Goal: Information Seeking & Learning: Learn about a topic

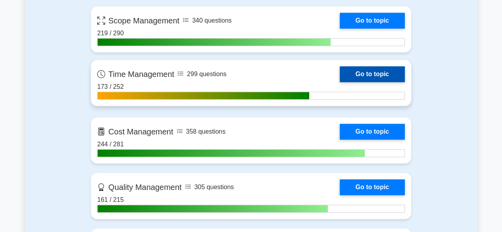
scroll to position [397, 0]
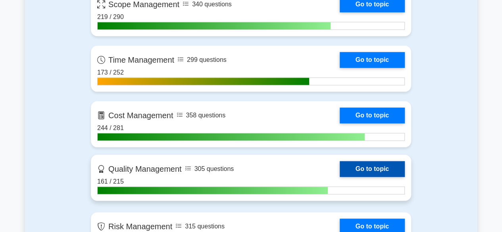
click at [361, 169] on link "Go to topic" at bounding box center [372, 169] width 65 height 16
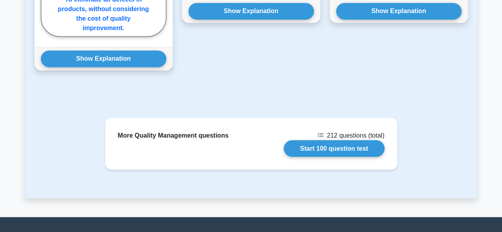
scroll to position [711, 0]
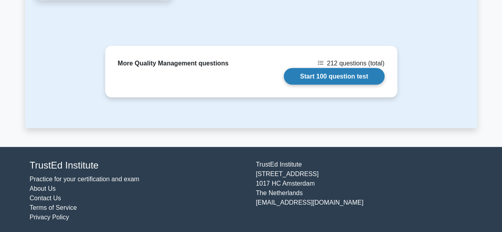
click at [333, 75] on link "Start 100 question test" at bounding box center [334, 76] width 101 height 17
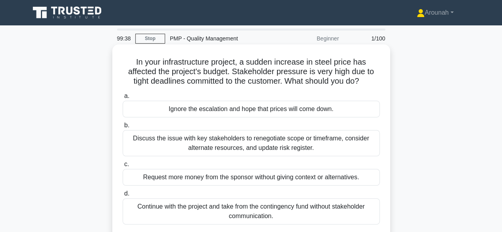
click at [303, 143] on div "Discuss the issue with key stakeholders to renegotiate scope or timeframe, cons…" at bounding box center [251, 143] width 257 height 26
click at [123, 128] on input "b. Discuss the issue with key stakeholders to renegotiate scope or timeframe, c…" at bounding box center [123, 125] width 0 height 5
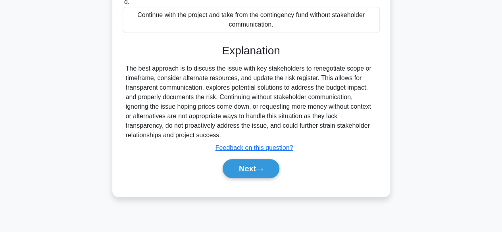
scroll to position [197, 0]
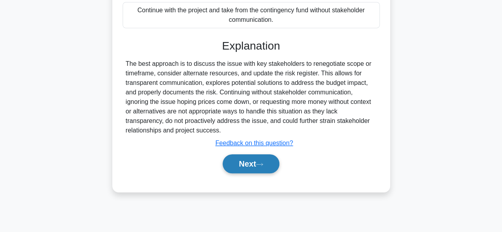
click at [238, 166] on button "Next" at bounding box center [251, 164] width 57 height 19
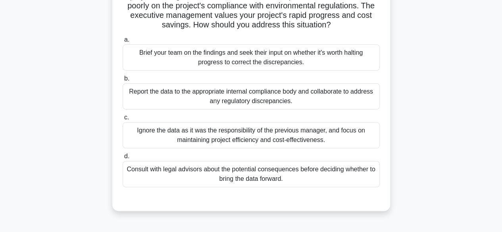
scroll to position [38, 0]
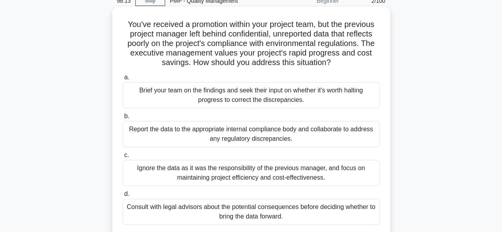
click at [317, 137] on div "Report the data to the appropriate internal compliance body and collaborate to …" at bounding box center [251, 134] width 257 height 26
click at [123, 119] on input "b. Report the data to the appropriate internal compliance body and collaborate …" at bounding box center [123, 116] width 0 height 5
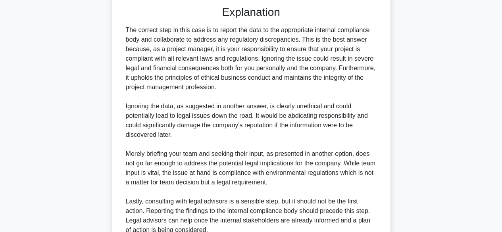
scroll to position [342, 0]
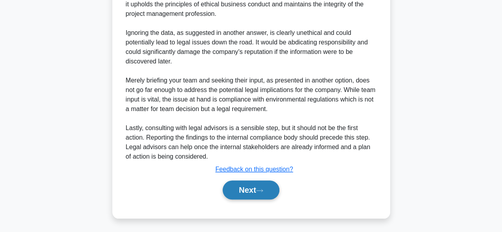
click at [254, 193] on button "Next" at bounding box center [251, 190] width 57 height 19
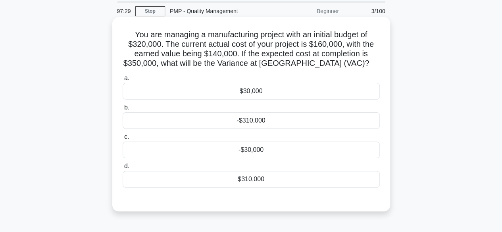
scroll to position [40, 0]
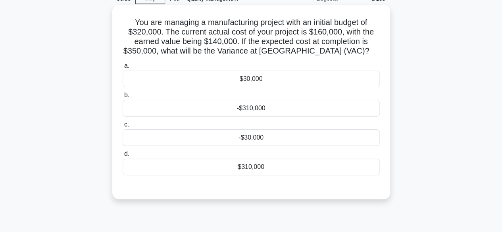
click at [263, 135] on div "-$30,000" at bounding box center [251, 137] width 257 height 17
click at [123, 128] on input "c. -$30,000" at bounding box center [123, 124] width 0 height 5
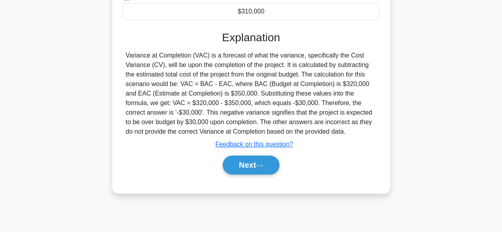
scroll to position [197, 0]
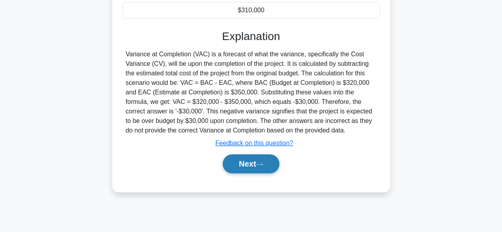
click at [255, 163] on button "Next" at bounding box center [251, 164] width 57 height 19
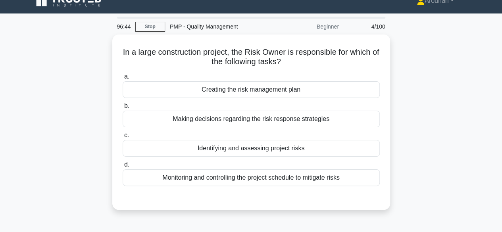
scroll to position [0, 0]
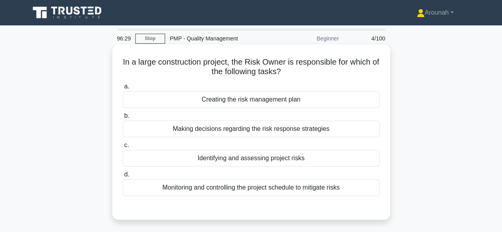
click at [247, 128] on div "Making decisions regarding the risk response strategies" at bounding box center [251, 129] width 257 height 17
click at [123, 119] on input "b. Making decisions regarding the risk response strategies" at bounding box center [123, 116] width 0 height 5
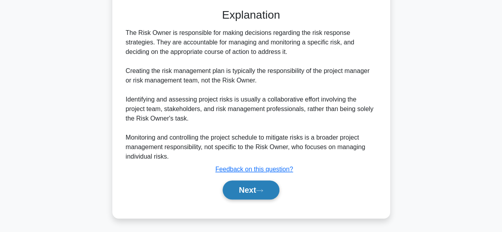
click at [253, 193] on button "Next" at bounding box center [251, 190] width 57 height 19
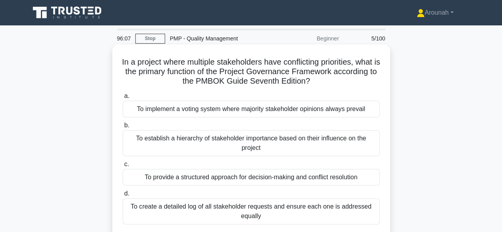
click at [317, 176] on div "To provide a structured approach for decision-making and conflict resolution" at bounding box center [251, 177] width 257 height 17
click at [123, 167] on input "c. To provide a structured approach for decision-making and conflict resolution" at bounding box center [123, 164] width 0 height 5
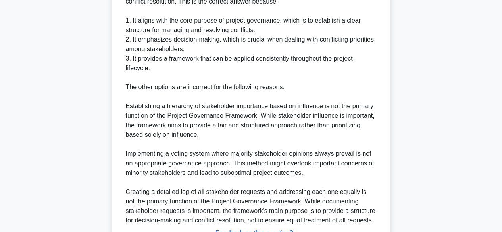
scroll to position [342, 0]
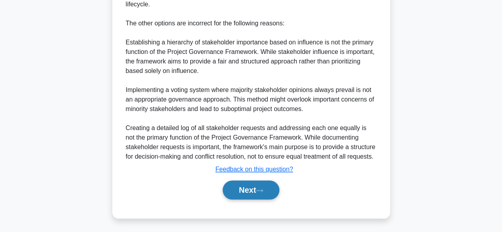
click at [252, 189] on button "Next" at bounding box center [251, 190] width 57 height 19
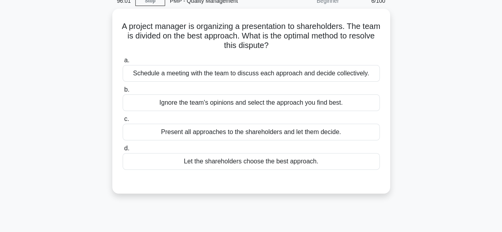
scroll to position [0, 0]
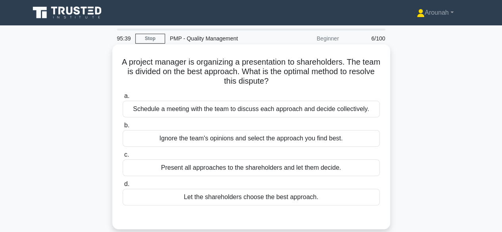
click at [275, 113] on div "Schedule a meeting with the team to discuss each approach and decide collective…" at bounding box center [251, 109] width 257 height 17
click at [123, 99] on input "a. Schedule a meeting with the team to discuss each approach and decide collect…" at bounding box center [123, 96] width 0 height 5
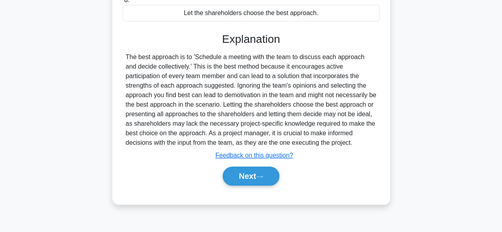
scroll to position [197, 0]
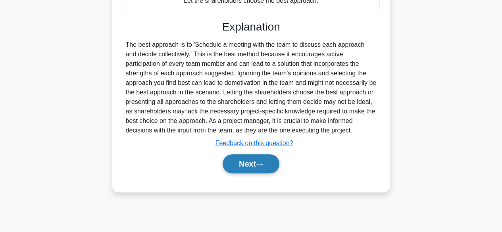
click at [255, 159] on button "Next" at bounding box center [251, 164] width 57 height 19
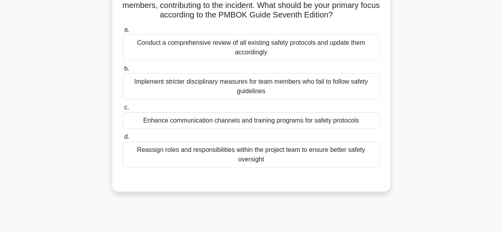
scroll to position [79, 0]
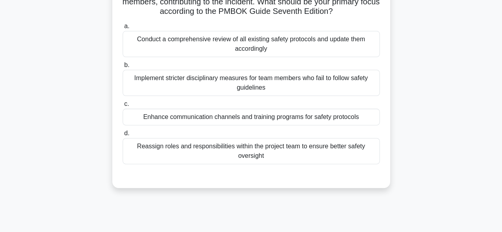
click at [301, 120] on div "Enhance communication channels and training programs for safety protocols" at bounding box center [251, 117] width 257 height 17
click at [123, 107] on input "c. Enhance communication channels and training programs for safety protocols" at bounding box center [123, 104] width 0 height 5
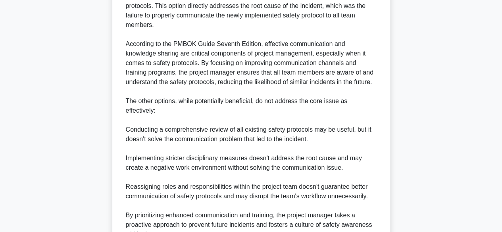
scroll to position [358, 0]
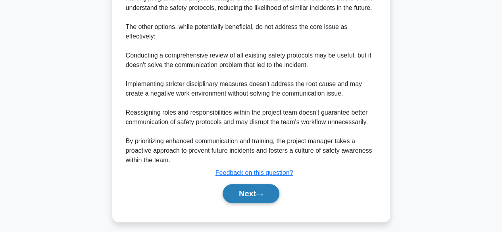
click at [259, 193] on button "Next" at bounding box center [251, 193] width 57 height 19
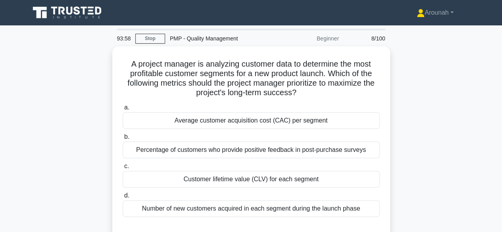
scroll to position [40, 0]
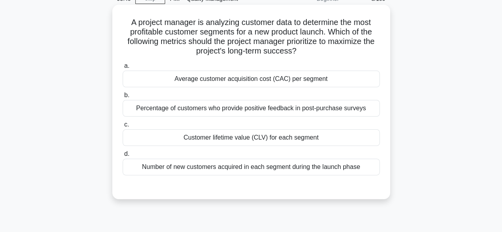
click at [296, 139] on div "Customer lifetime value (CLV) for each segment" at bounding box center [251, 137] width 257 height 17
click at [123, 128] on input "c. Customer lifetime value (CLV) for each segment" at bounding box center [123, 124] width 0 height 5
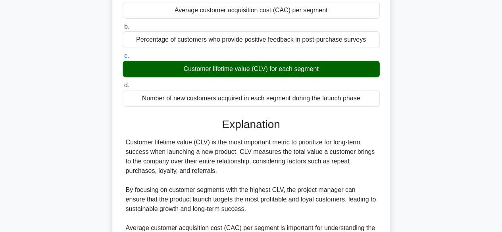
scroll to position [256, 0]
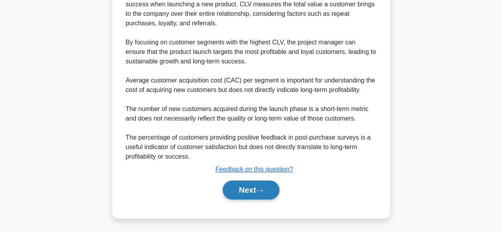
click at [267, 192] on button "Next" at bounding box center [251, 190] width 57 height 19
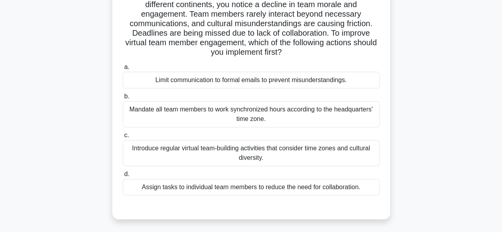
scroll to position [79, 0]
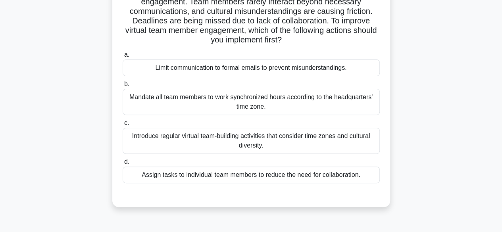
click at [285, 146] on div "Introduce regular virtual team-building activities that consider time zones and…" at bounding box center [251, 141] width 257 height 26
click at [123, 126] on input "c. Introduce regular virtual team-building activities that consider time zones …" at bounding box center [123, 123] width 0 height 5
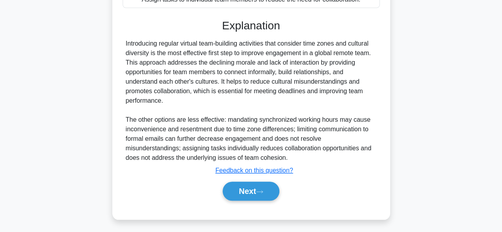
scroll to position [256, 0]
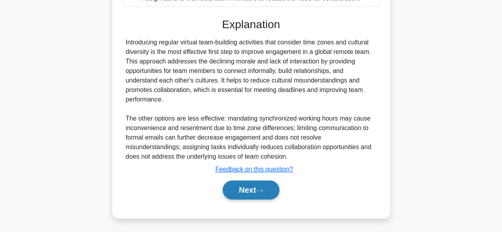
click at [233, 189] on button "Next" at bounding box center [251, 190] width 57 height 19
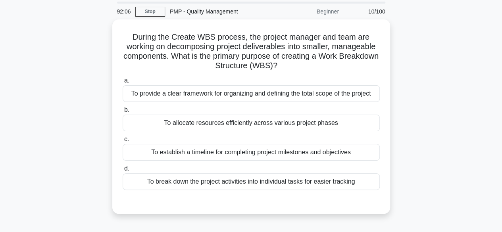
scroll to position [40, 0]
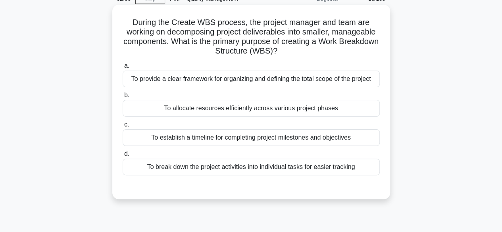
click at [308, 169] on div "To break down the project activities into individual tasks for easier tracking" at bounding box center [251, 167] width 257 height 17
click at [123, 157] on input "d. To break down the project activities into individual tasks for easier tracki…" at bounding box center [123, 154] width 0 height 5
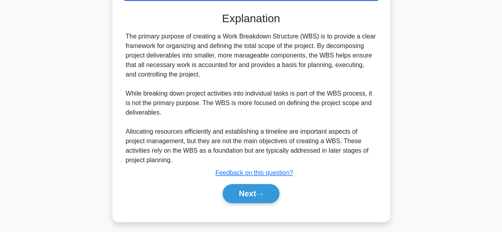
scroll to position [219, 0]
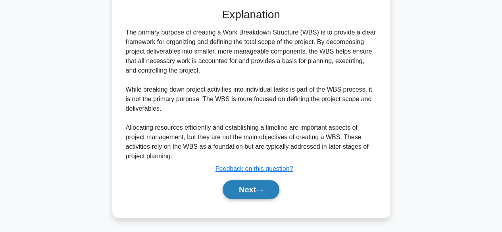
click at [249, 184] on button "Next" at bounding box center [251, 189] width 57 height 19
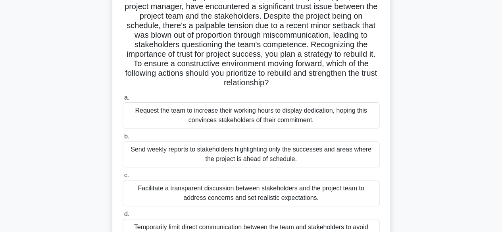
scroll to position [77, 0]
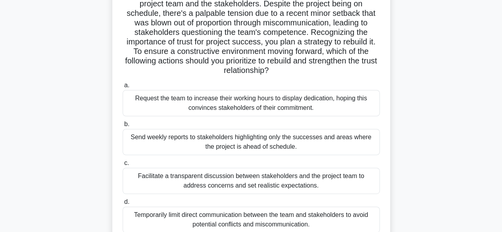
click at [316, 182] on div "Facilitate a transparent discussion between stakeholders and the project team t…" at bounding box center [251, 181] width 257 height 26
click at [123, 166] on input "c. Facilitate a transparent discussion between stakeholders and the project tea…" at bounding box center [123, 163] width 0 height 5
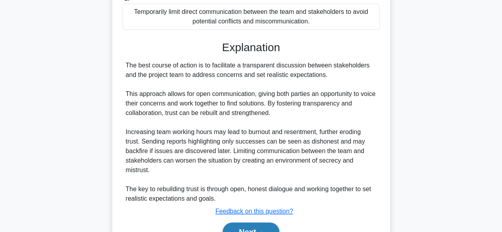
scroll to position [323, 0]
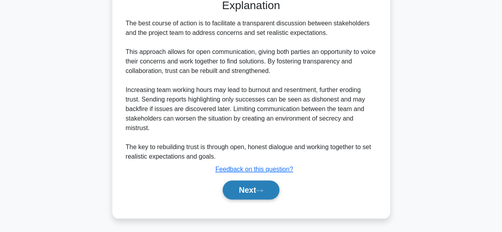
click at [257, 191] on button "Next" at bounding box center [251, 190] width 57 height 19
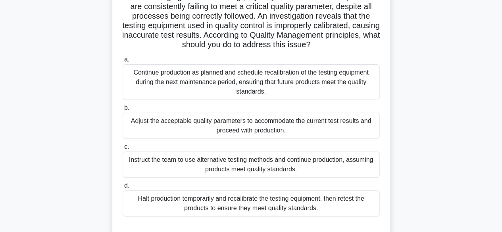
scroll to position [77, 0]
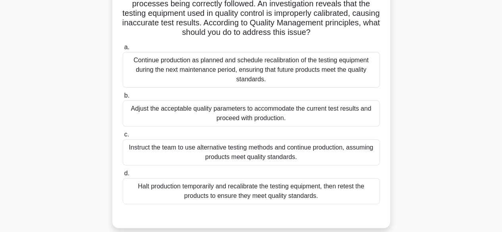
click at [344, 197] on div "Halt production temporarily and recalibrate the testing equipment, then retest …" at bounding box center [251, 191] width 257 height 26
click at [123, 176] on input "d. Halt production temporarily and recalibrate the testing equipment, then rete…" at bounding box center [123, 173] width 0 height 5
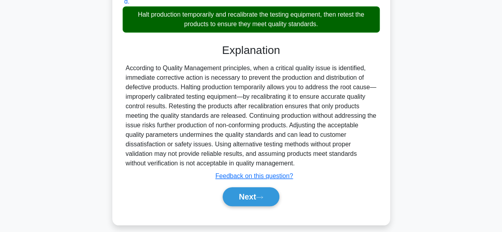
scroll to position [256, 0]
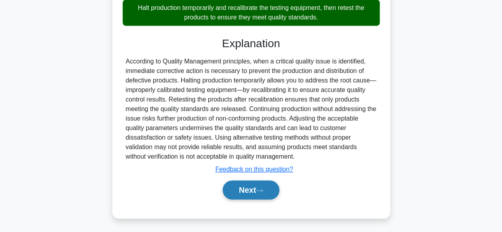
click at [272, 191] on button "Next" at bounding box center [251, 190] width 57 height 19
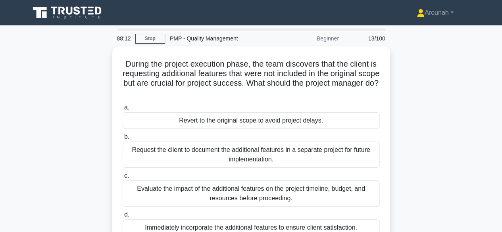
scroll to position [40, 0]
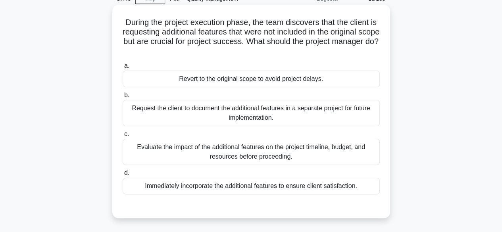
click at [335, 155] on div "Evaluate the impact of the additional features on the project timeline, budget,…" at bounding box center [251, 152] width 257 height 26
click at [123, 137] on input "c. Evaluate the impact of the additional features on the project timeline, budg…" at bounding box center [123, 134] width 0 height 5
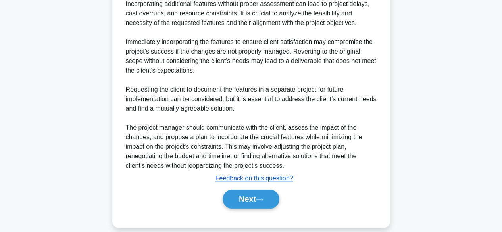
scroll to position [304, 0]
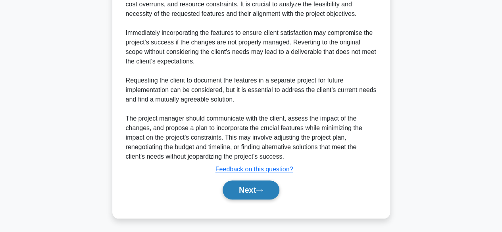
click at [246, 184] on button "Next" at bounding box center [251, 190] width 57 height 19
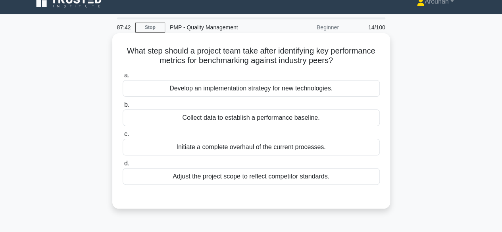
scroll to position [0, 0]
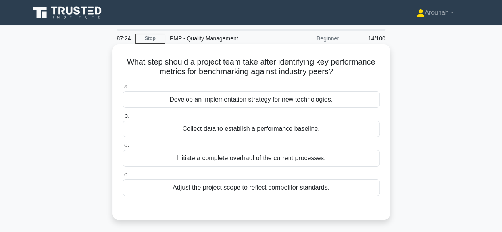
click at [243, 133] on div "Collect data to establish a performance baseline." at bounding box center [251, 129] width 257 height 17
click at [123, 119] on input "b. Collect data to establish a performance baseline." at bounding box center [123, 116] width 0 height 5
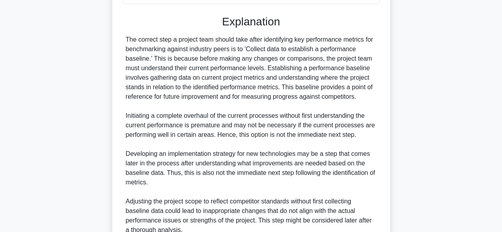
scroll to position [238, 0]
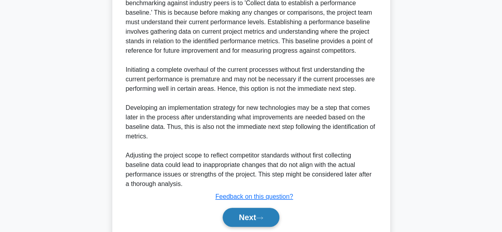
click at [254, 211] on button "Next" at bounding box center [251, 217] width 57 height 19
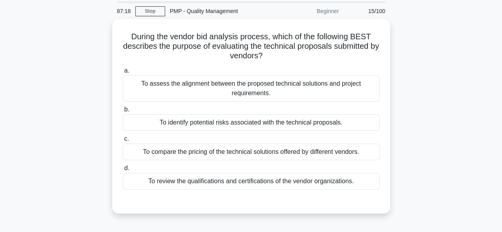
scroll to position [40, 0]
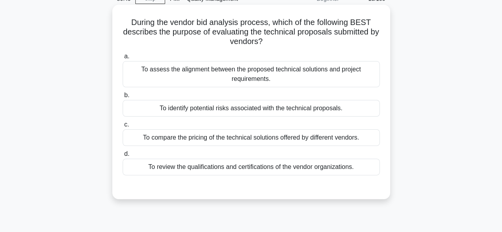
click at [309, 75] on div "To assess the alignment between the proposed technical solutions and project re…" at bounding box center [251, 74] width 257 height 26
click at [123, 59] on input "a. To assess the alignment between the proposed technical solutions and project…" at bounding box center [123, 56] width 0 height 5
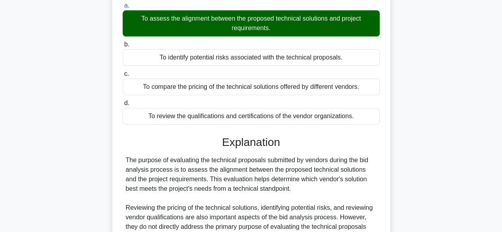
scroll to position [197, 0]
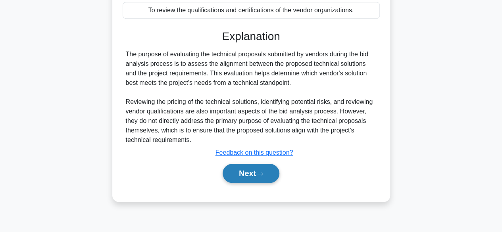
click at [251, 170] on button "Next" at bounding box center [251, 173] width 57 height 19
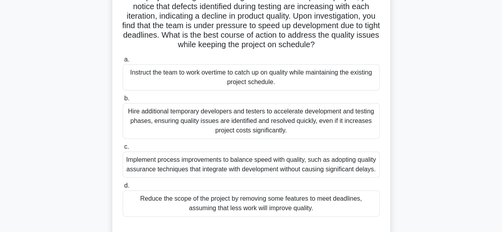
scroll to position [77, 0]
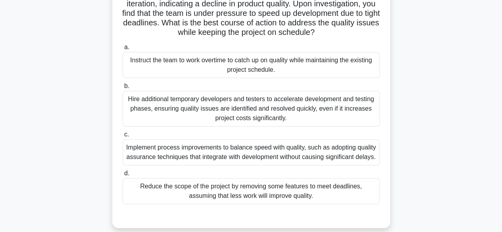
click at [321, 165] on div "Implement process improvements to balance speed with quality, such as adopting …" at bounding box center [251, 152] width 257 height 26
click at [123, 137] on input "c. Implement process improvements to balance speed with quality, such as adopti…" at bounding box center [123, 134] width 0 height 5
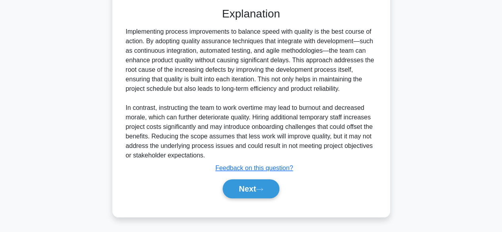
scroll to position [294, 0]
click at [257, 187] on button "Next" at bounding box center [251, 189] width 57 height 19
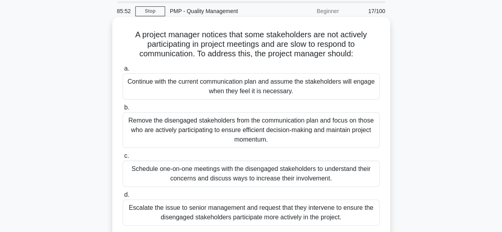
scroll to position [40, 0]
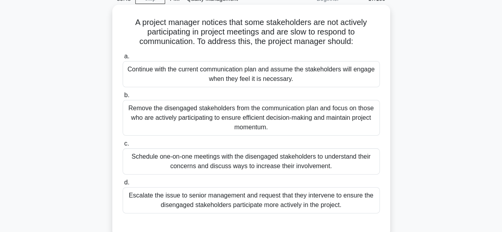
click at [321, 168] on div "Schedule one-on-one meetings with the disengaged stakeholders to understand the…" at bounding box center [251, 162] width 257 height 26
click at [123, 147] on input "c. Schedule one-on-one meetings with the disengaged stakeholders to understand …" at bounding box center [123, 143] width 0 height 5
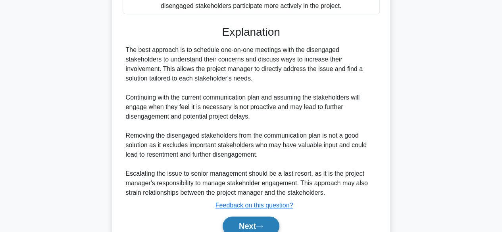
scroll to position [275, 0]
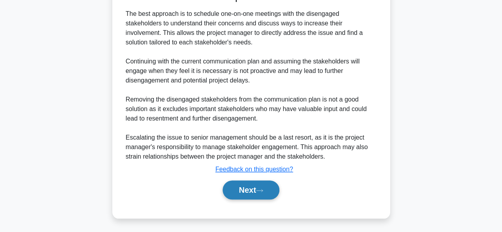
click at [247, 188] on button "Next" at bounding box center [251, 190] width 57 height 19
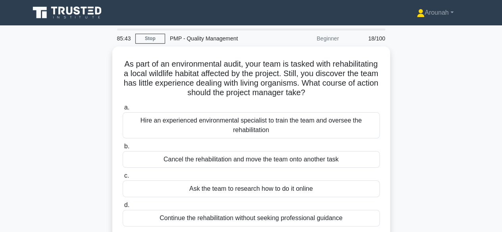
scroll to position [40, 0]
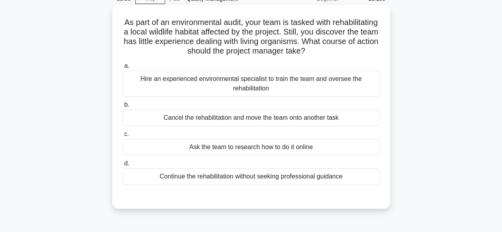
click at [310, 86] on div "Hire an experienced environmental specialist to train the team and oversee the …" at bounding box center [251, 84] width 257 height 26
click at [123, 69] on input "a. Hire an experienced environmental specialist to train the team and oversee t…" at bounding box center [123, 66] width 0 height 5
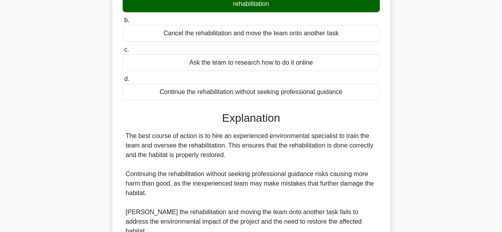
scroll to position [237, 0]
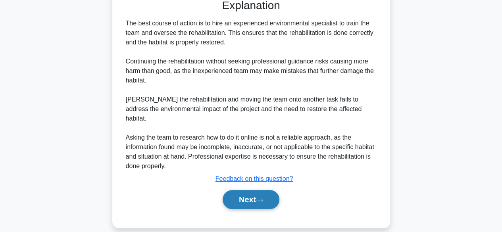
click at [256, 190] on button "Next" at bounding box center [251, 199] width 57 height 19
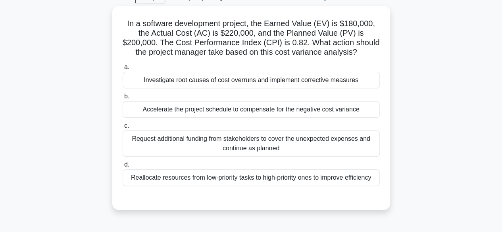
scroll to position [38, 0]
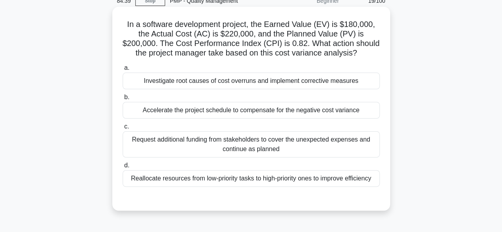
click at [263, 82] on div "Investigate root causes of cost overruns and implement corrective measures" at bounding box center [251, 81] width 257 height 17
click at [123, 71] on input "a. Investigate root causes of cost overruns and implement corrective measures" at bounding box center [123, 68] width 0 height 5
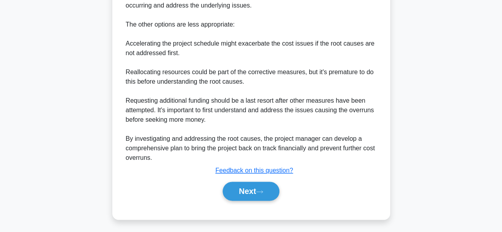
scroll to position [399, 0]
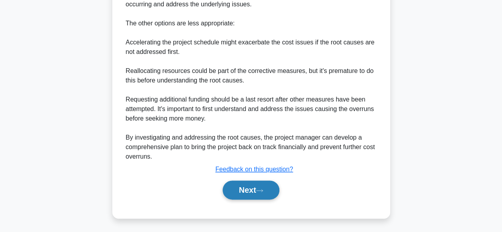
click at [235, 192] on button "Next" at bounding box center [251, 190] width 57 height 19
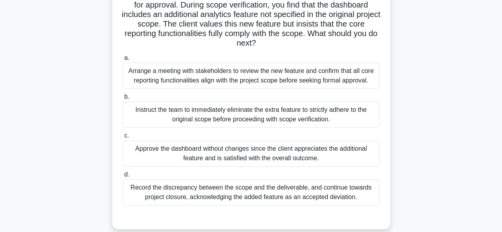
scroll to position [79, 0]
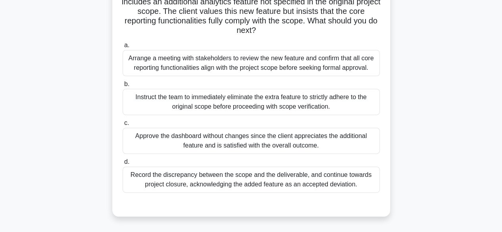
click at [303, 72] on div "Arrange a meeting with stakeholders to review the new feature and confirm that …" at bounding box center [251, 63] width 257 height 26
click at [123, 48] on input "a. Arrange a meeting with stakeholders to review the new feature and confirm th…" at bounding box center [123, 45] width 0 height 5
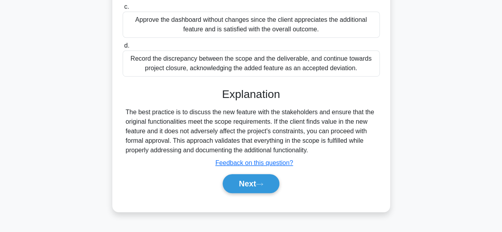
scroll to position [199, 0]
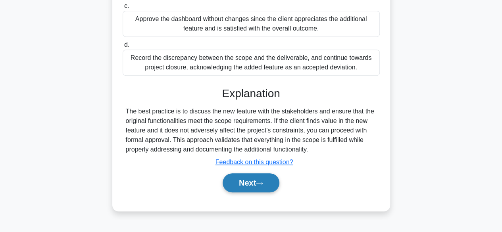
click at [252, 186] on button "Next" at bounding box center [251, 183] width 57 height 19
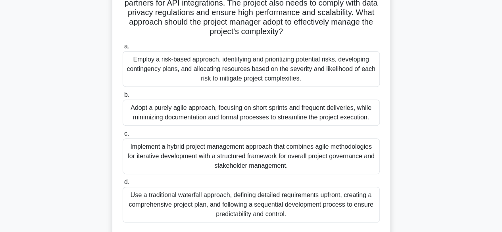
scroll to position [119, 0]
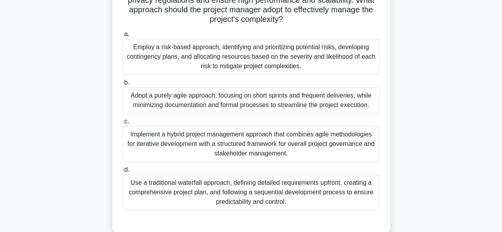
click at [256, 143] on div "Implement a hybrid project management approach that combines agile methodologie…" at bounding box center [251, 144] width 257 height 36
click at [123, 124] on input "c. Implement a hybrid project management approach that combines agile methodolo…" at bounding box center [123, 121] width 0 height 5
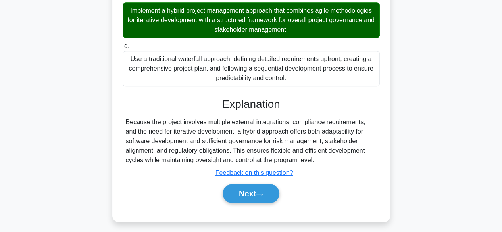
scroll to position [247, 0]
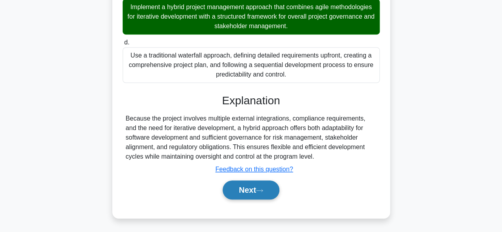
click at [245, 187] on button "Next" at bounding box center [251, 190] width 57 height 19
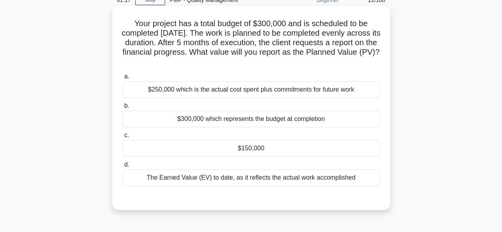
scroll to position [38, 0]
click at [318, 150] on div "$150,000" at bounding box center [251, 149] width 257 height 17
click at [123, 139] on input "c. $150,000" at bounding box center [123, 136] width 0 height 5
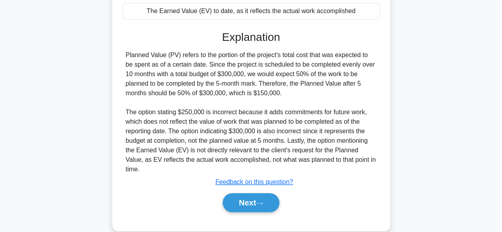
scroll to position [209, 0]
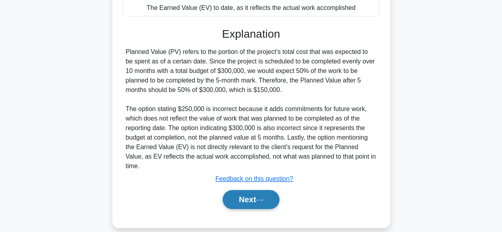
click at [251, 193] on button "Next" at bounding box center [251, 199] width 57 height 19
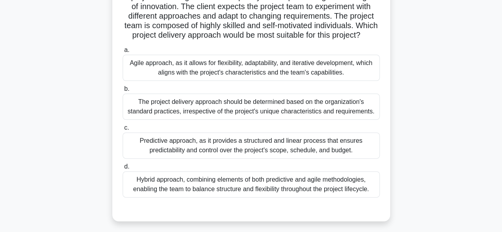
scroll to position [77, 0]
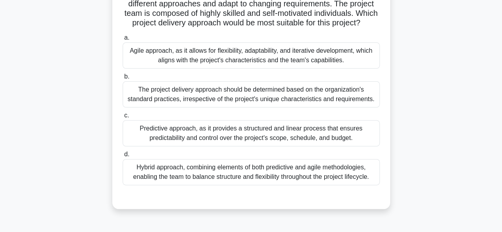
click at [303, 181] on div "Hybrid approach, combining elements of both predictive and agile methodologies,…" at bounding box center [251, 172] width 257 height 26
click at [258, 178] on div "Hybrid approach, combining elements of both predictive and agile methodologies,…" at bounding box center [251, 172] width 257 height 26
click at [123, 157] on input "d. Hybrid approach, combining elements of both predictive and agile methodologi…" at bounding box center [123, 154] width 0 height 5
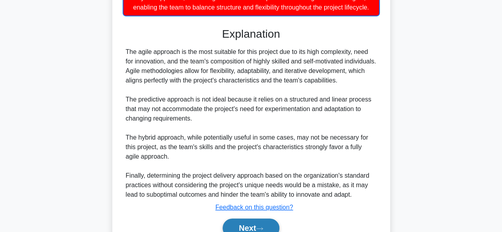
scroll to position [305, 0]
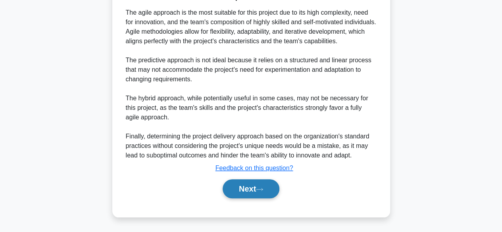
click at [255, 187] on button "Next" at bounding box center [251, 189] width 57 height 19
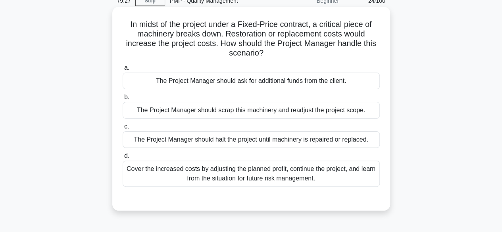
scroll to position [0, 0]
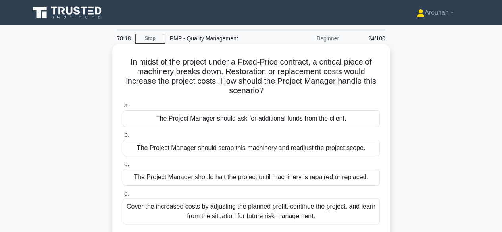
click at [306, 213] on div "Cover the increased costs by adjusting the planned profit, continue the project…" at bounding box center [251, 212] width 257 height 26
click at [123, 197] on input "d. Cover the increased costs by adjusting the planned profit, continue the proj…" at bounding box center [123, 193] width 0 height 5
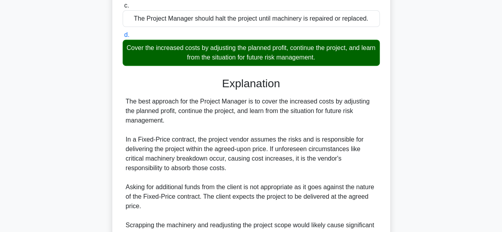
scroll to position [278, 0]
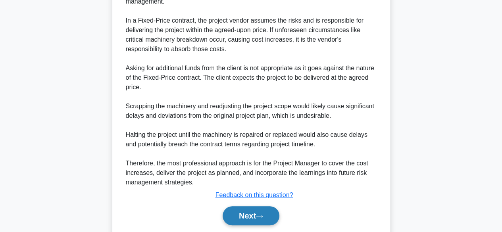
click at [273, 212] on button "Next" at bounding box center [251, 216] width 57 height 19
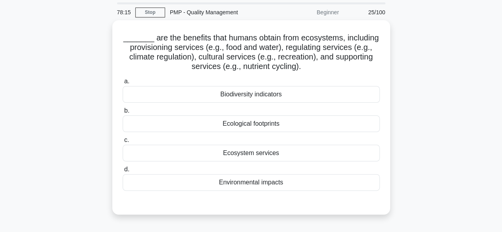
scroll to position [0, 0]
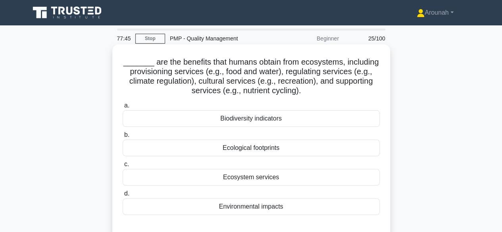
click at [273, 177] on div "Ecosystem services" at bounding box center [251, 177] width 257 height 17
click at [123, 167] on input "c. Ecosystem services" at bounding box center [123, 164] width 0 height 5
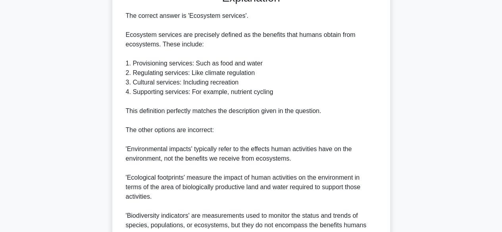
scroll to position [313, 0]
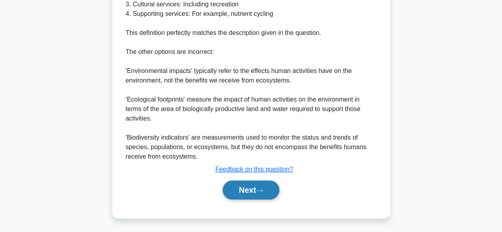
click at [263, 189] on icon at bounding box center [259, 191] width 7 height 4
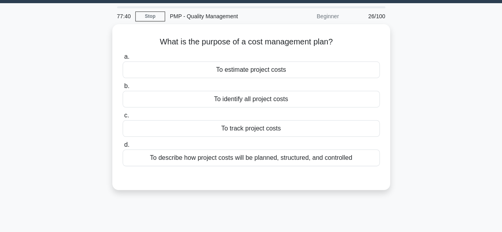
scroll to position [0, 0]
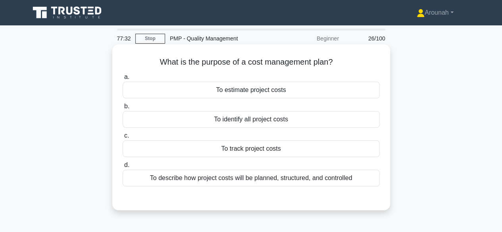
click at [296, 183] on div "To describe how project costs will be planned, structured, and controlled" at bounding box center [251, 178] width 257 height 17
click at [123, 168] on input "d. To describe how project costs will be planned, structured, and controlled" at bounding box center [123, 165] width 0 height 5
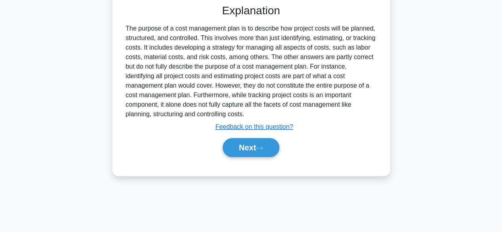
scroll to position [197, 0]
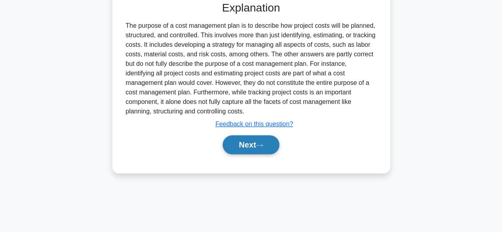
click at [273, 146] on button "Next" at bounding box center [251, 144] width 57 height 19
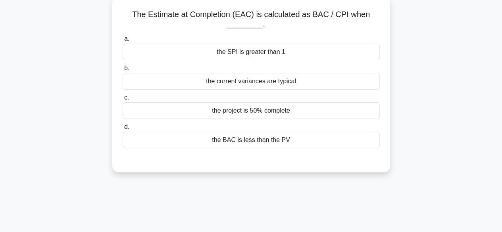
scroll to position [38, 0]
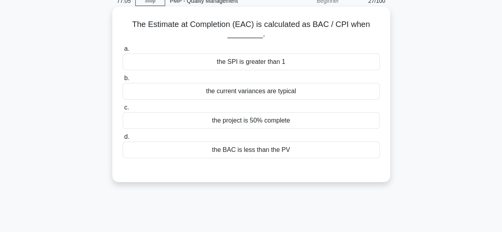
click at [283, 93] on div "the current variances are typical" at bounding box center [251, 91] width 257 height 17
click at [123, 81] on input "b. the current variances are typical" at bounding box center [123, 78] width 0 height 5
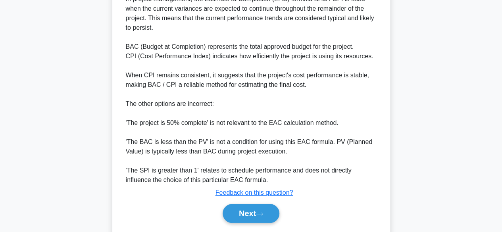
scroll to position [275, 0]
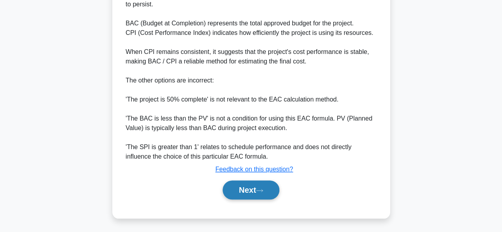
click at [253, 187] on button "Next" at bounding box center [251, 190] width 57 height 19
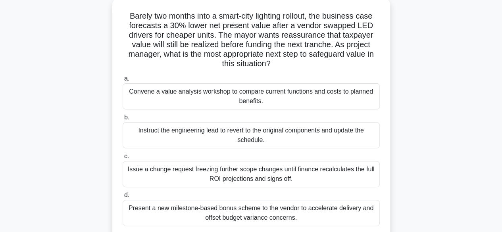
scroll to position [38, 0]
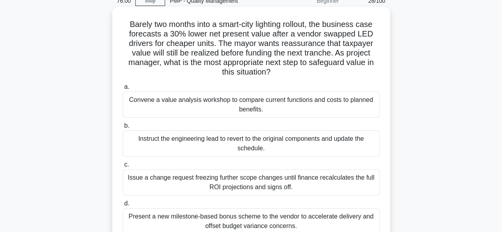
click at [334, 186] on div "Issue a change request freezing further scope changes until finance recalculate…" at bounding box center [251, 183] width 257 height 26
click at [123, 168] on input "c. Issue a change request freezing further scope changes until finance recalcul…" at bounding box center [123, 164] width 0 height 5
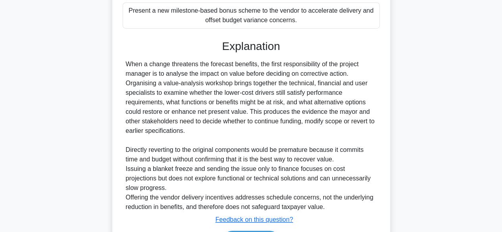
scroll to position [296, 0]
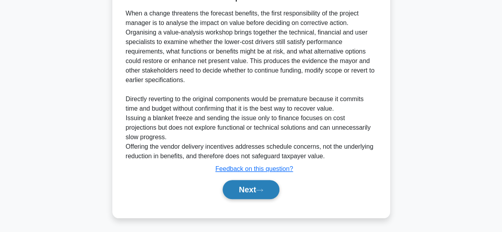
click at [263, 189] on icon at bounding box center [259, 190] width 7 height 4
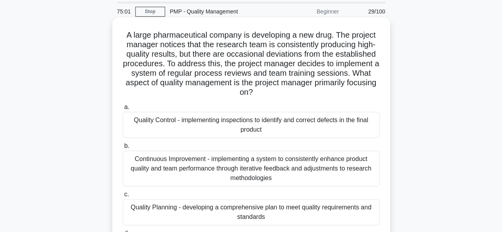
scroll to position [79, 0]
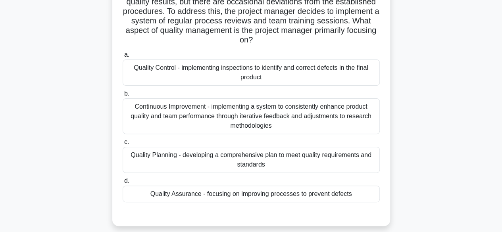
click at [261, 120] on div "Continuous Improvement - implementing a system to consistently enhance product …" at bounding box center [251, 117] width 257 height 36
click at [123, 97] on input "b. Continuous Improvement - implementing a system to consistently enhance produ…" at bounding box center [123, 93] width 0 height 5
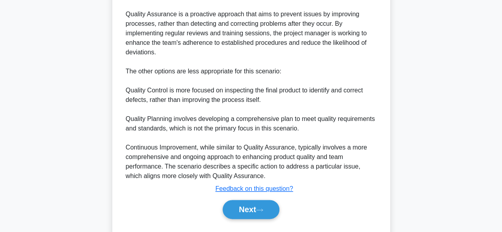
scroll to position [400, 0]
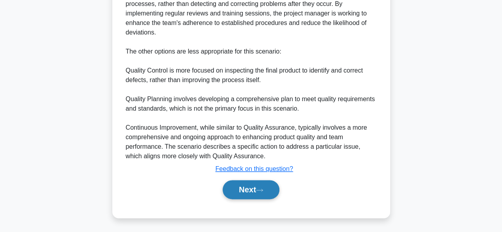
click at [259, 184] on button "Next" at bounding box center [251, 189] width 57 height 19
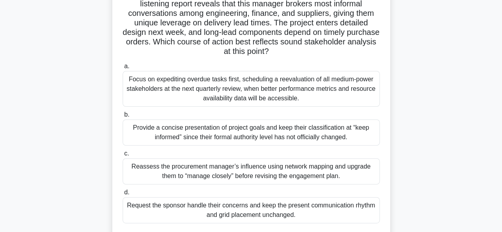
scroll to position [117, 0]
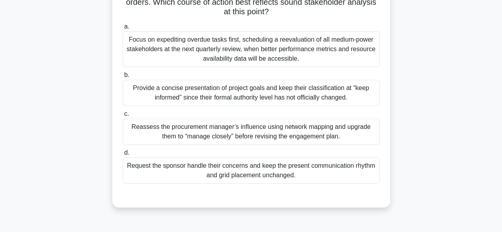
click at [312, 138] on div "Reassess the procurement manager’s influence using network mapping and upgrade …" at bounding box center [251, 132] width 257 height 26
click at [123, 117] on input "c. Reassess the procurement manager’s influence using network mapping and upgra…" at bounding box center [123, 114] width 0 height 5
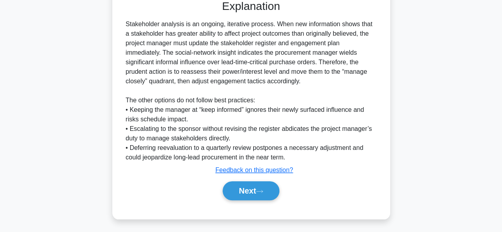
scroll to position [313, 0]
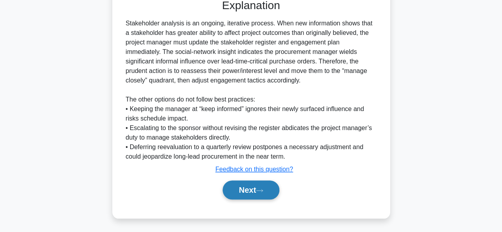
click at [259, 189] on button "Next" at bounding box center [251, 190] width 57 height 19
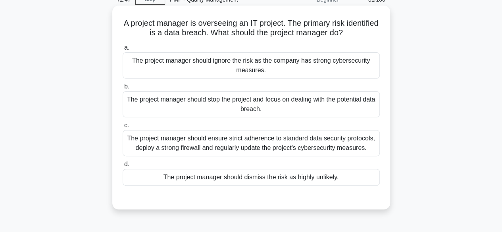
scroll to position [38, 0]
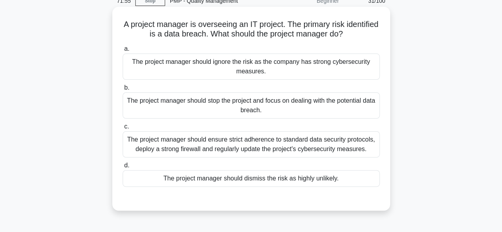
click at [292, 147] on div "The project manager should ensure strict adherence to standard data security pr…" at bounding box center [251, 144] width 257 height 26
click at [123, 129] on input "c. The project manager should ensure strict adherence to standard data security…" at bounding box center [123, 126] width 0 height 5
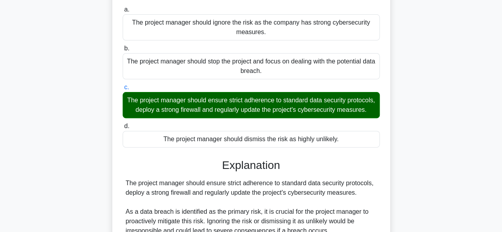
scroll to position [237, 0]
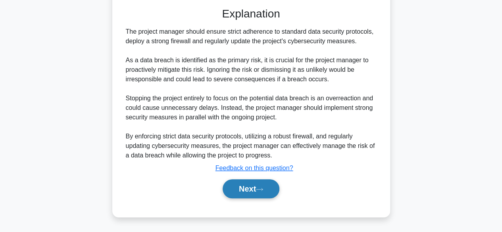
click at [257, 187] on button "Next" at bounding box center [251, 189] width 57 height 19
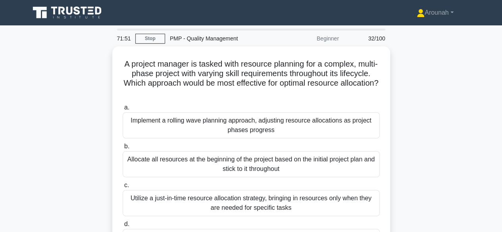
scroll to position [40, 0]
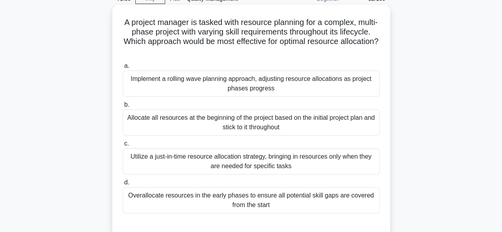
click at [246, 86] on div "Implement a rolling wave planning approach, adjusting resource allocations as p…" at bounding box center [251, 84] width 257 height 26
click at [123, 69] on input "a. Implement a rolling wave planning approach, adjusting resource allocations a…" at bounding box center [123, 66] width 0 height 5
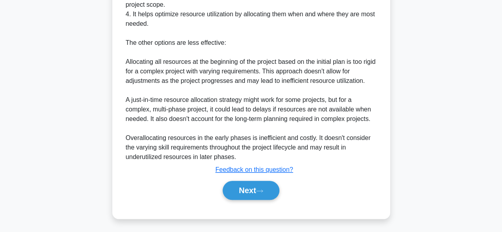
scroll to position [361, 0]
click at [245, 191] on button "Next" at bounding box center [251, 190] width 57 height 19
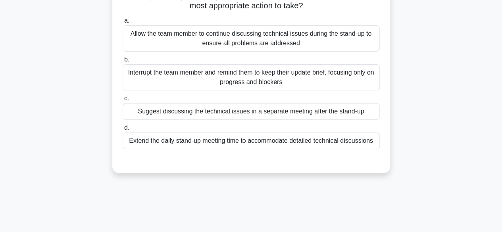
scroll to position [38, 0]
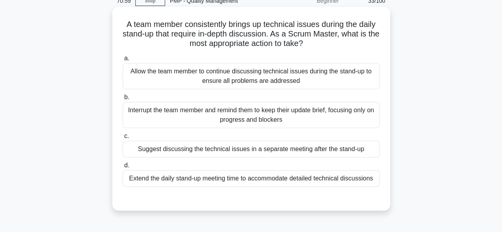
click at [296, 150] on div "Suggest discussing the technical issues in a separate meeting after the stand-up" at bounding box center [251, 149] width 257 height 17
click at [123, 139] on input "c. Suggest discussing the technical issues in a separate meeting after the stan…" at bounding box center [123, 136] width 0 height 5
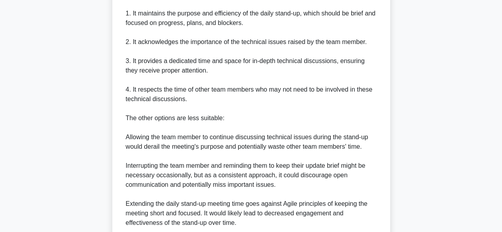
scroll to position [390, 0]
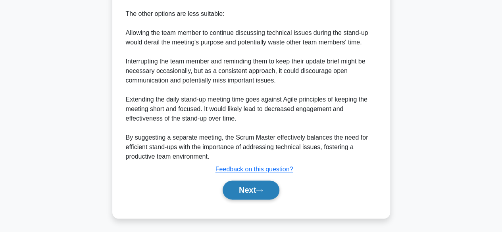
click at [251, 187] on button "Next" at bounding box center [251, 190] width 57 height 19
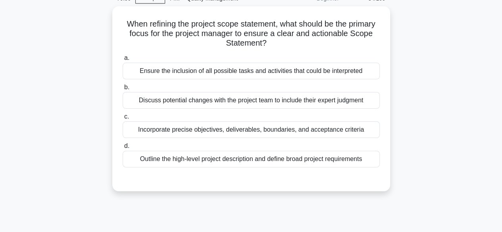
scroll to position [38, 0]
click at [258, 133] on div "Incorporate precise objectives, deliverables, boundaries, and acceptance criter…" at bounding box center [251, 130] width 257 height 17
click at [123, 120] on input "c. Incorporate precise objectives, deliverables, boundaries, and acceptance cri…" at bounding box center [123, 117] width 0 height 5
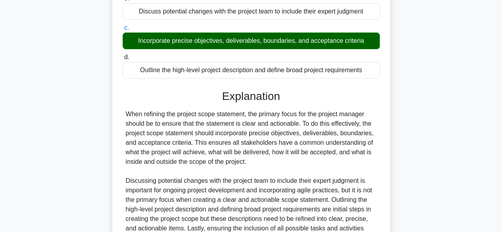
scroll to position [228, 0]
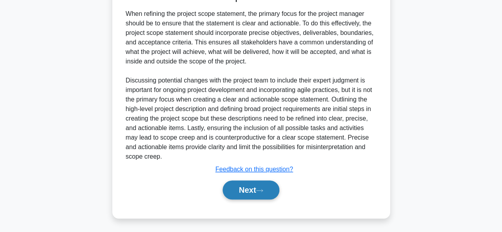
click at [252, 193] on button "Next" at bounding box center [251, 190] width 57 height 19
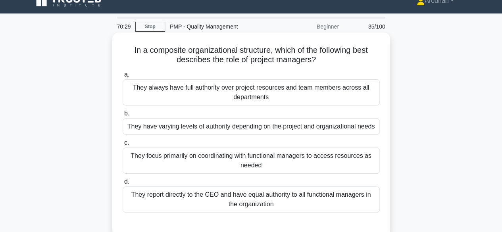
scroll to position [0, 0]
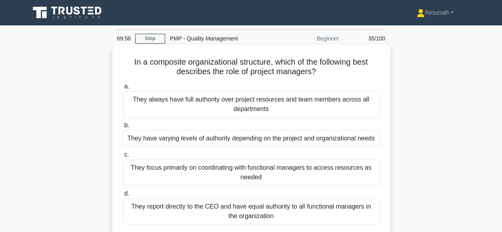
click at [323, 177] on div "They focus primarily on coordinating with functional managers to access resourc…" at bounding box center [251, 173] width 257 height 26
click at [123, 158] on input "c. They focus primarily on coordinating with functional managers to access reso…" at bounding box center [123, 155] width 0 height 5
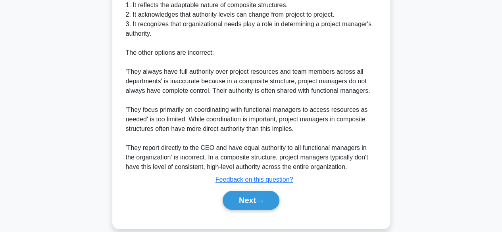
scroll to position [362, 0]
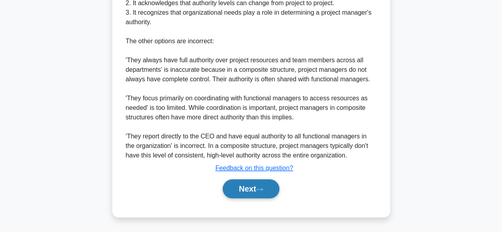
click at [251, 191] on button "Next" at bounding box center [251, 189] width 57 height 19
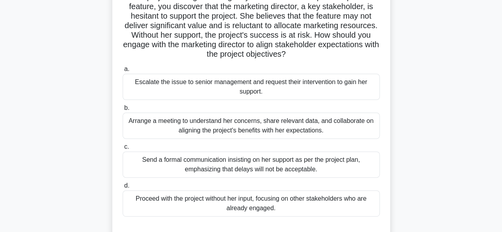
scroll to position [79, 0]
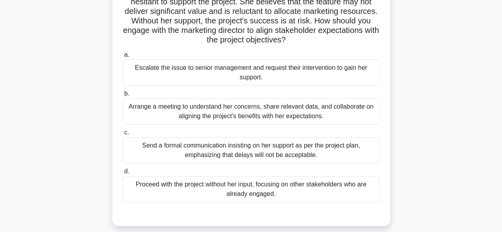
click at [308, 118] on div "Arrange a meeting to understand her concerns, share relevant data, and collabor…" at bounding box center [251, 112] width 257 height 26
click at [123, 97] on input "b. Arrange a meeting to understand her concerns, share relevant data, and colla…" at bounding box center [123, 93] width 0 height 5
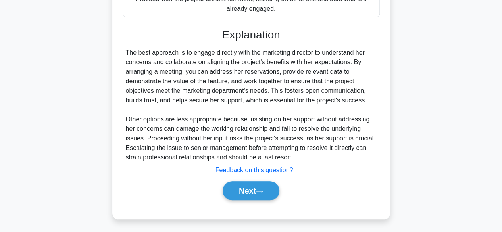
scroll to position [266, 0]
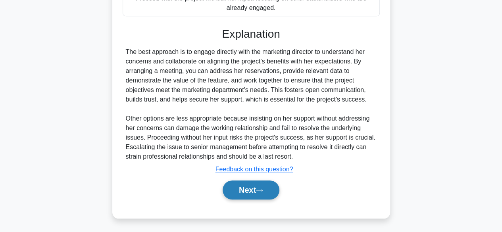
click at [268, 186] on button "Next" at bounding box center [251, 190] width 57 height 19
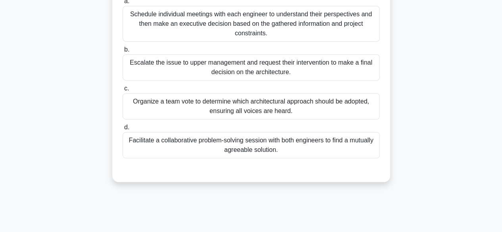
scroll to position [157, 0]
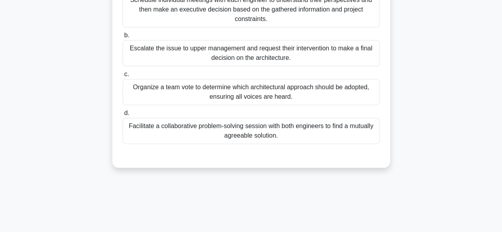
click at [303, 133] on div "Facilitate a collaborative problem-solving session with both engineers to find …" at bounding box center [251, 131] width 257 height 26
click at [123, 116] on input "d. Facilitate a collaborative problem-solving session with both engineers to fi…" at bounding box center [123, 113] width 0 height 5
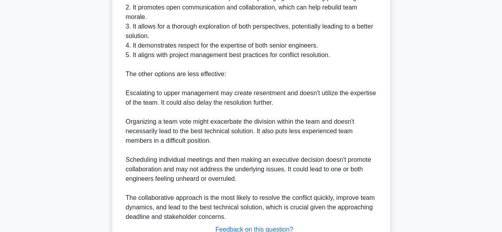
scroll to position [437, 0]
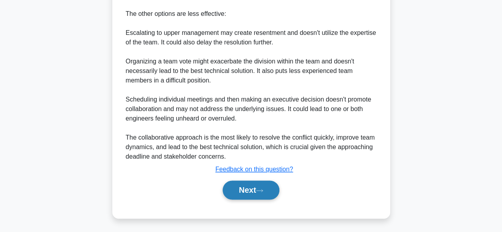
click at [260, 189] on icon at bounding box center [259, 191] width 7 height 4
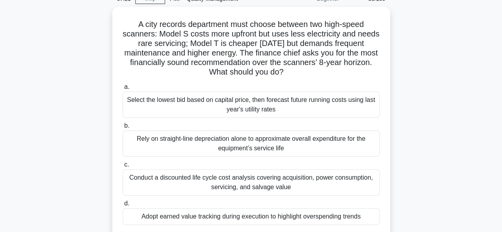
scroll to position [79, 0]
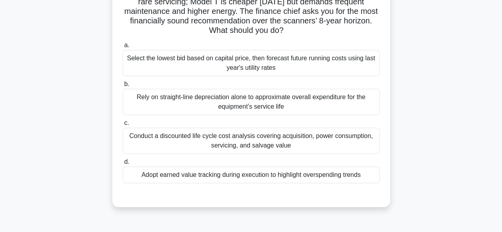
click at [334, 140] on div "Conduct a discounted life cycle cost analysis covering acquisition, power consu…" at bounding box center [251, 141] width 257 height 26
click at [123, 126] on input "c. Conduct a discounted life cycle cost analysis covering acquisition, power co…" at bounding box center [123, 123] width 0 height 5
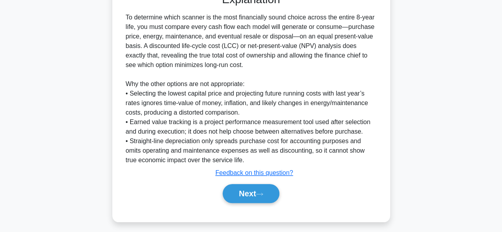
scroll to position [285, 0]
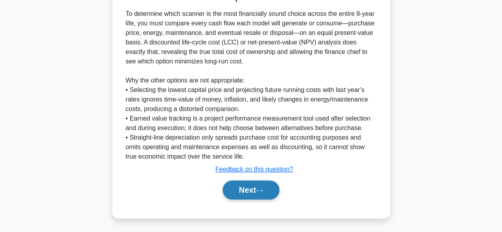
click at [272, 186] on button "Next" at bounding box center [251, 190] width 57 height 19
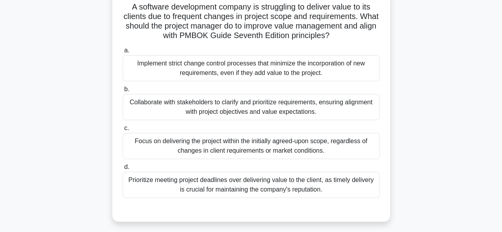
scroll to position [38, 0]
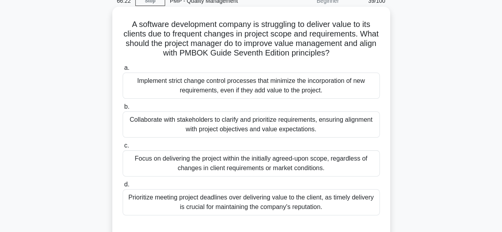
click at [331, 128] on div "Collaborate with stakeholders to clarify and prioritize requirements, ensuring …" at bounding box center [251, 125] width 257 height 26
click at [123, 110] on input "b. Collaborate with stakeholders to clarify and prioritize requirements, ensuri…" at bounding box center [123, 106] width 0 height 5
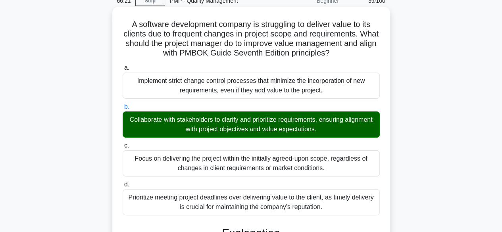
scroll to position [197, 0]
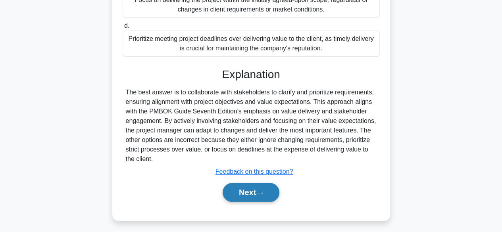
click at [259, 193] on icon at bounding box center [259, 193] width 7 height 4
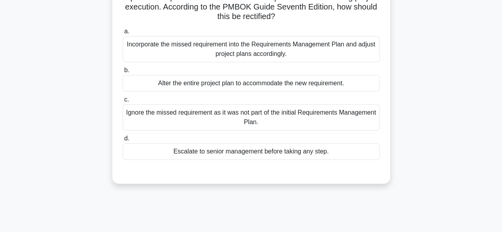
scroll to position [38, 0]
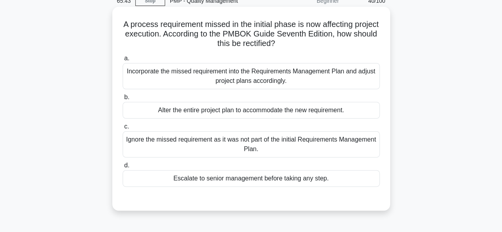
click at [282, 80] on div "Incorporate the missed requirement into the Requirements Management Plan and ad…" at bounding box center [251, 76] width 257 height 26
click at [123, 61] on input "a. Incorporate the missed requirement into the Requirements Management Plan and…" at bounding box center [123, 58] width 0 height 5
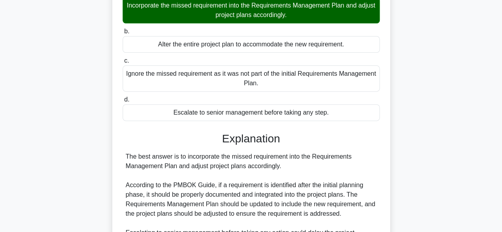
scroll to position [276, 0]
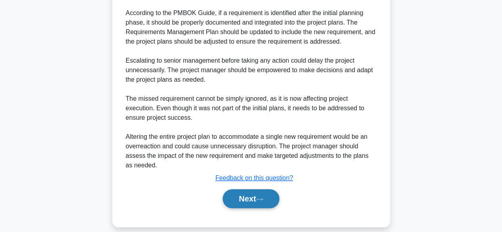
click at [253, 194] on button "Next" at bounding box center [251, 198] width 57 height 19
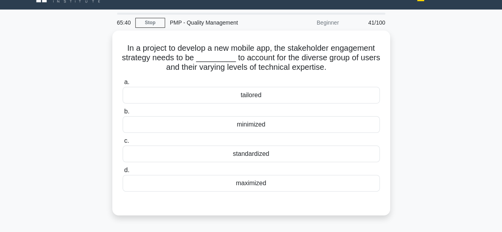
scroll to position [0, 0]
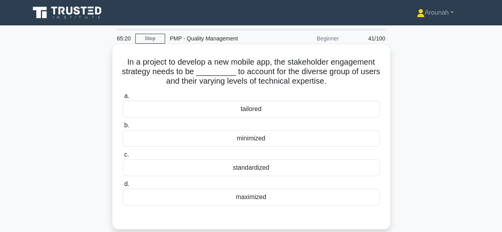
click at [273, 113] on div "tailored" at bounding box center [251, 109] width 257 height 17
click at [123, 99] on input "a. tailored" at bounding box center [123, 96] width 0 height 5
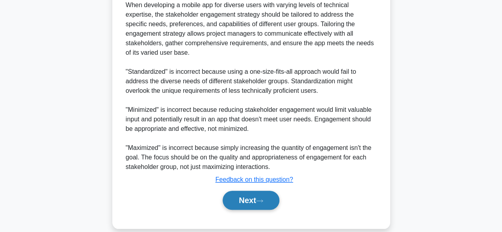
scroll to position [256, 0]
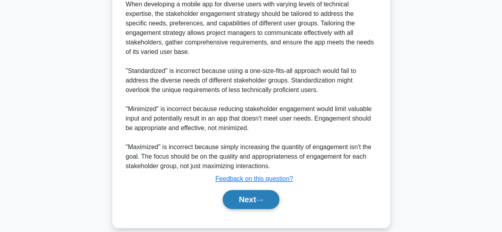
click at [249, 190] on button "Next" at bounding box center [251, 199] width 57 height 19
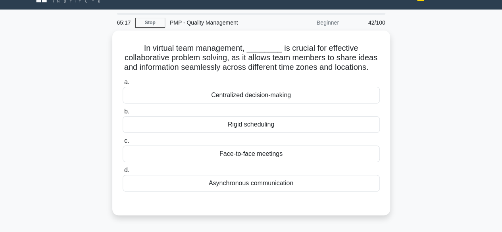
scroll to position [0, 0]
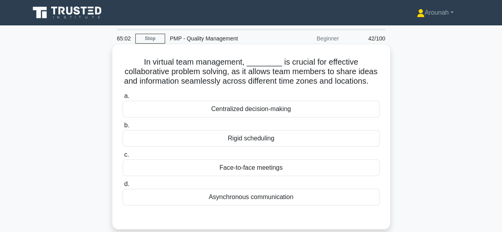
click at [272, 206] on div "Asynchronous communication" at bounding box center [251, 197] width 257 height 17
click at [123, 187] on input "d. Asynchronous communication" at bounding box center [123, 184] width 0 height 5
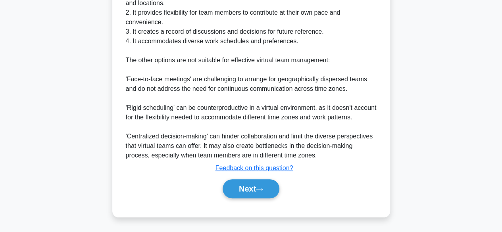
scroll to position [313, 0]
click at [255, 192] on button "Next" at bounding box center [251, 189] width 57 height 19
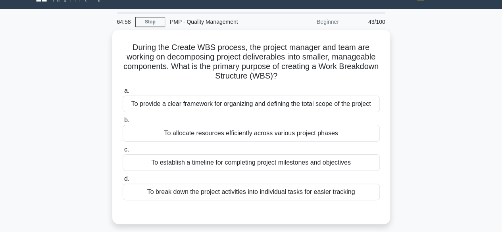
scroll to position [0, 0]
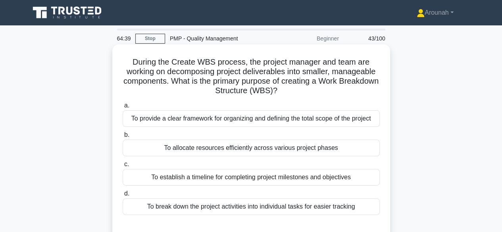
click at [280, 118] on div "To provide a clear framework for organizing and defining the total scope of the…" at bounding box center [251, 118] width 257 height 17
click at [123, 108] on input "a. To provide a clear framework for organizing and defining the total scope of …" at bounding box center [123, 105] width 0 height 5
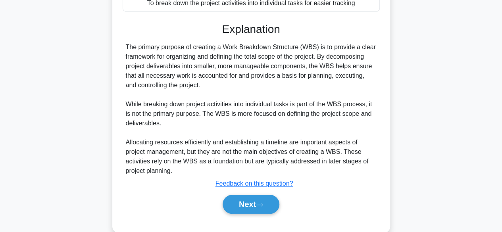
scroll to position [218, 0]
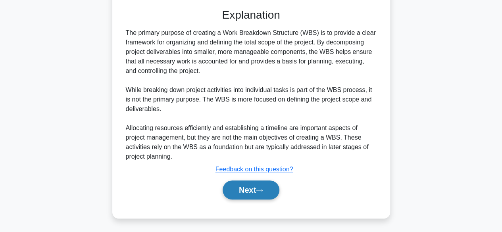
click at [259, 187] on button "Next" at bounding box center [251, 190] width 57 height 19
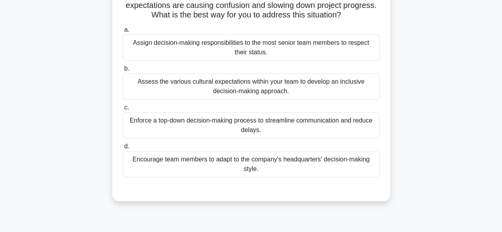
scroll to position [119, 0]
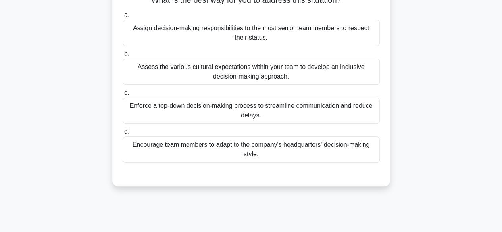
click at [288, 84] on div "Assess the various cultural expectations within your team to develop an inclusi…" at bounding box center [251, 72] width 257 height 26
click at [123, 57] on input "b. Assess the various cultural expectations within your team to develop an incl…" at bounding box center [123, 54] width 0 height 5
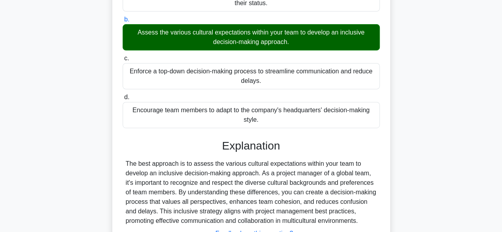
scroll to position [228, 0]
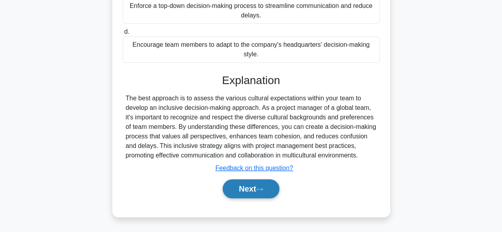
click at [247, 185] on button "Next" at bounding box center [251, 189] width 57 height 19
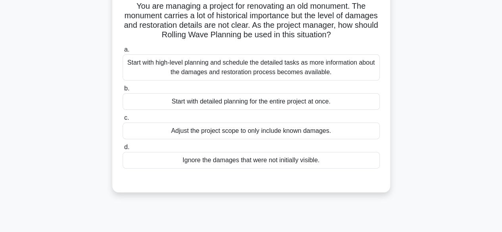
scroll to position [38, 0]
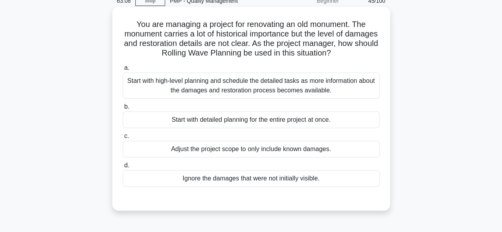
click at [227, 152] on div "Adjust the project scope to only include known damages." at bounding box center [251, 149] width 257 height 17
click at [123, 139] on input "c. Adjust the project scope to only include known damages." at bounding box center [123, 136] width 0 height 5
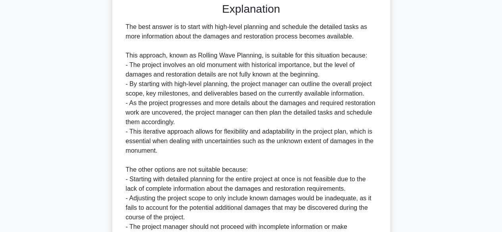
scroll to position [315, 0]
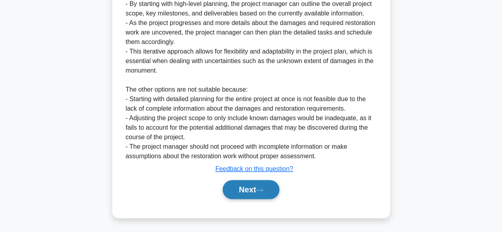
click at [273, 186] on button "Next" at bounding box center [251, 189] width 57 height 19
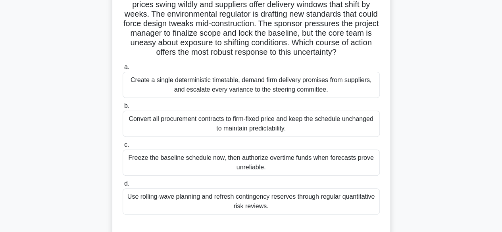
scroll to position [79, 0]
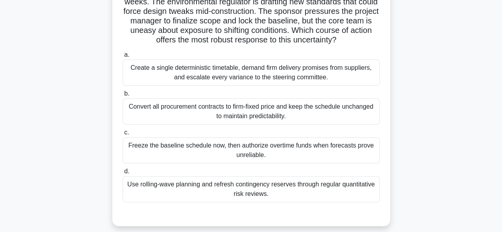
click at [281, 201] on div "Use rolling-wave planning and refresh contingency reserves through regular quan…" at bounding box center [251, 189] width 257 height 26
click at [123, 174] on input "d. Use rolling-wave planning and refresh contingency reserves through regular q…" at bounding box center [123, 171] width 0 height 5
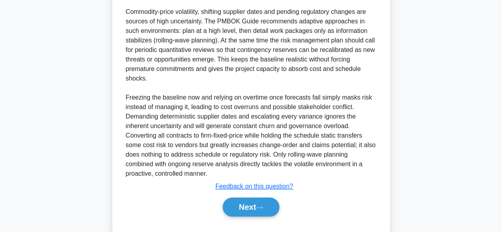
scroll to position [332, 0]
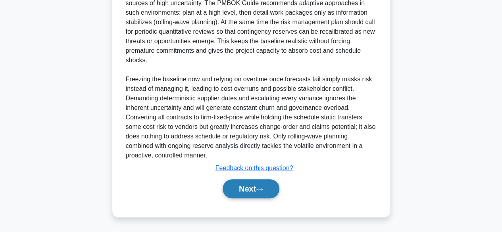
click at [251, 191] on button "Next" at bounding box center [251, 189] width 57 height 19
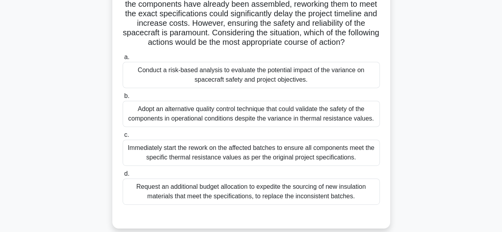
scroll to position [119, 0]
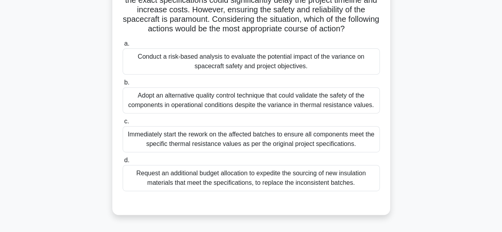
click at [282, 149] on div "Immediately start the rework on the affected batches to ensure all components m…" at bounding box center [251, 139] width 257 height 26
click at [123, 124] on input "c. Immediately start the rework on the affected batches to ensure all component…" at bounding box center [123, 121] width 0 height 5
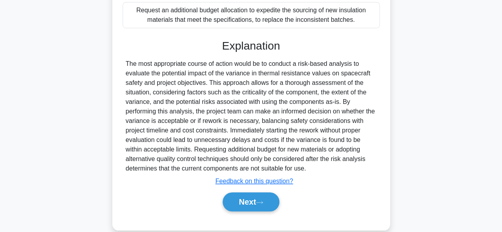
scroll to position [305, 0]
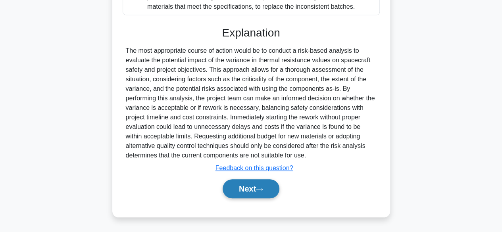
click at [259, 186] on button "Next" at bounding box center [251, 189] width 57 height 19
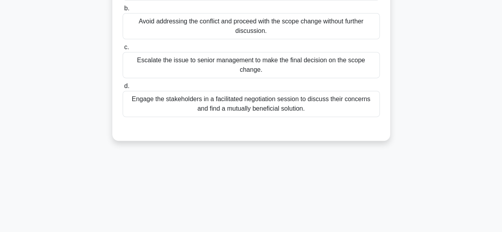
scroll to position [38, 0]
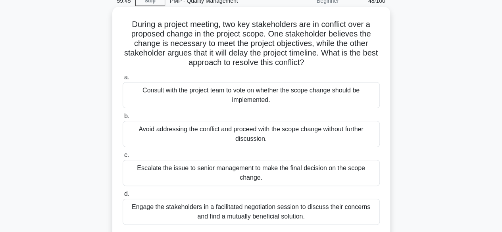
click at [302, 203] on div "Engage the stakeholders in a facilitated negotiation session to discuss their c…" at bounding box center [251, 212] width 257 height 26
click at [123, 197] on input "d. Engage the stakeholders in a facilitated negotiation session to discuss thei…" at bounding box center [123, 194] width 0 height 5
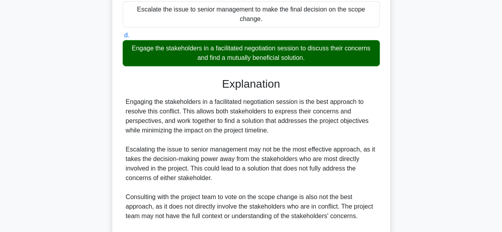
scroll to position [285, 0]
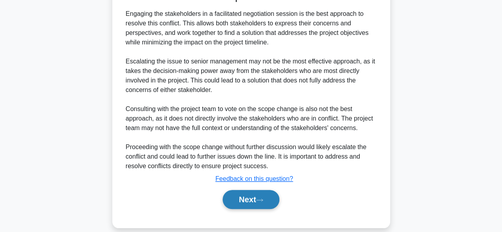
click at [253, 190] on button "Next" at bounding box center [251, 199] width 57 height 19
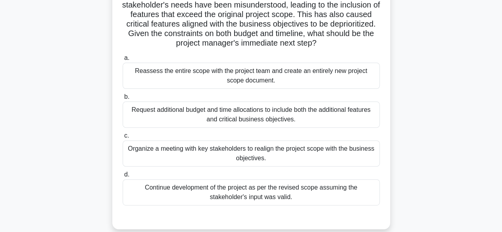
scroll to position [79, 0]
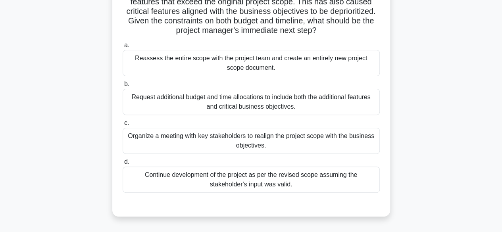
click at [293, 141] on div "Organize a meeting with key stakeholders to realign the project scope with the …" at bounding box center [251, 141] width 257 height 26
click at [123, 126] on input "c. Organize a meeting with key stakeholders to realign the project scope with t…" at bounding box center [123, 123] width 0 height 5
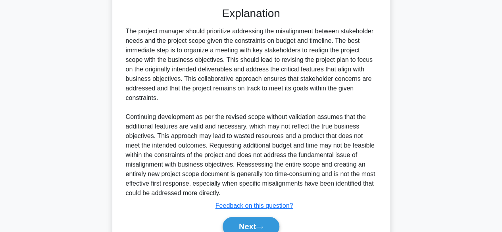
scroll to position [278, 0]
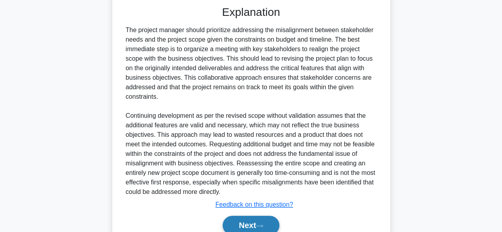
click at [253, 218] on button "Next" at bounding box center [251, 225] width 57 height 19
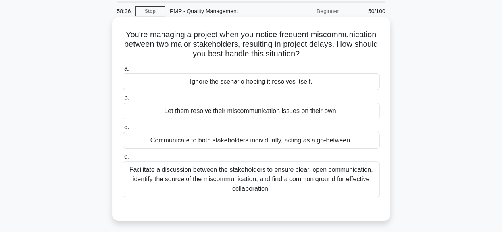
scroll to position [40, 0]
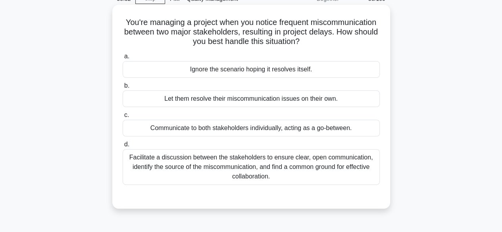
click at [333, 168] on div "Facilitate a discussion between the stakeholders to ensure clear, open communic…" at bounding box center [251, 167] width 257 height 36
click at [123, 147] on input "d. Facilitate a discussion between the stakeholders to ensure clear, open commu…" at bounding box center [123, 144] width 0 height 5
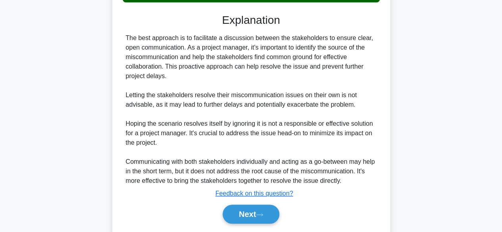
scroll to position [238, 0]
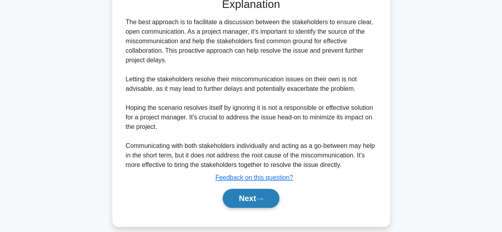
click at [255, 197] on button "Next" at bounding box center [251, 198] width 57 height 19
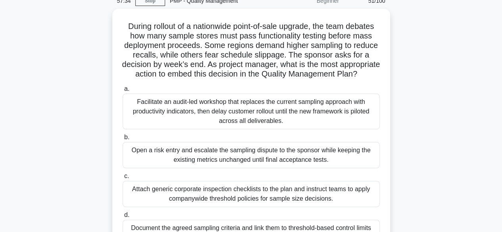
scroll to position [77, 0]
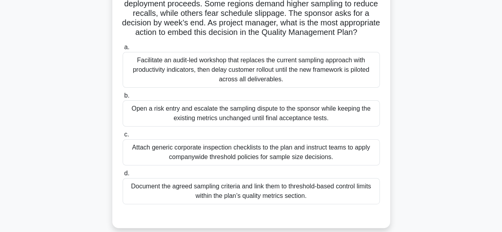
click at [252, 79] on div "Facilitate an audit-led workshop that replaces the current sampling approach wi…" at bounding box center [251, 70] width 257 height 36
click at [123, 50] on input "a. Facilitate an audit-led workshop that replaces the current sampling approach…" at bounding box center [123, 47] width 0 height 5
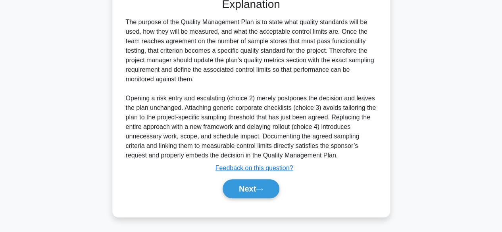
scroll to position [305, 0]
click at [259, 186] on button "Next" at bounding box center [251, 189] width 57 height 19
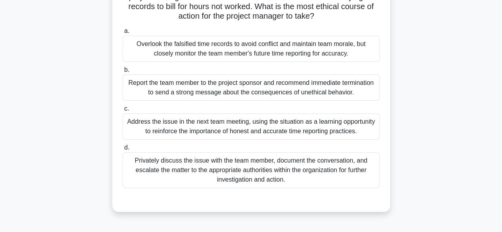
scroll to position [77, 0]
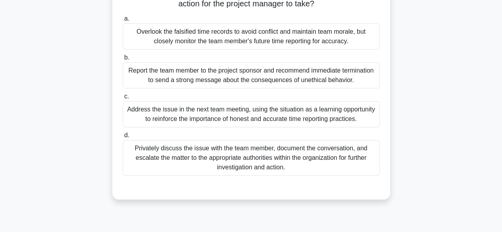
click at [272, 151] on div "Privately discuss the issue with the team member, document the conversation, an…" at bounding box center [251, 158] width 257 height 36
click at [123, 138] on input "d. Privately discuss the issue with the team member, document the conversation,…" at bounding box center [123, 135] width 0 height 5
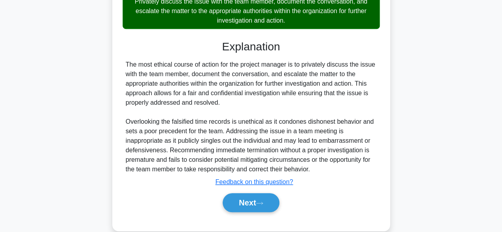
scroll to position [237, 0]
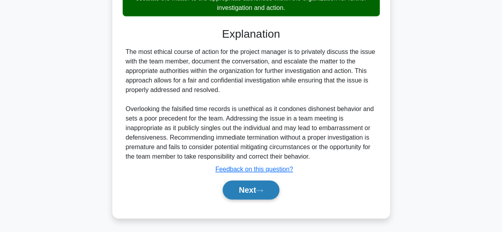
click at [252, 192] on button "Next" at bounding box center [251, 190] width 57 height 19
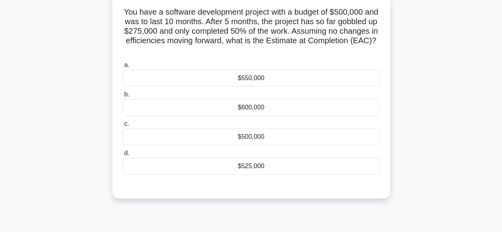
scroll to position [38, 0]
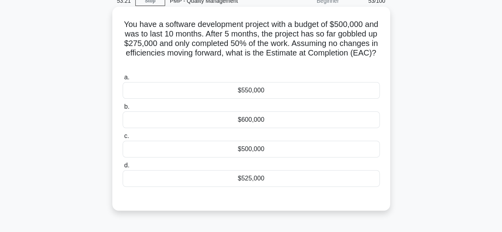
click at [271, 92] on div "$550,000" at bounding box center [251, 90] width 257 height 17
click at [123, 80] on input "a. $550,000" at bounding box center [123, 77] width 0 height 5
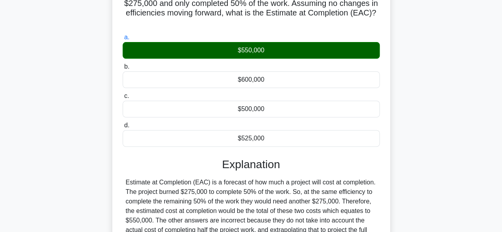
scroll to position [197, 0]
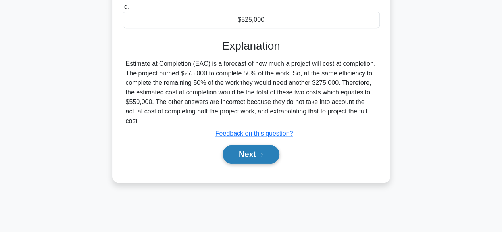
click at [263, 154] on icon at bounding box center [259, 155] width 7 height 4
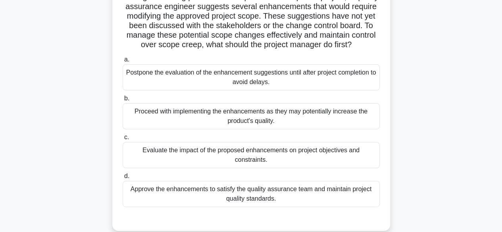
scroll to position [77, 0]
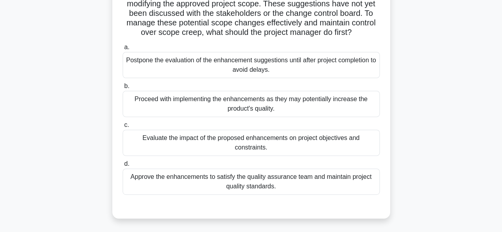
click at [237, 150] on div "Evaluate the impact of the proposed enhancements on project objectives and cons…" at bounding box center [251, 143] width 257 height 26
click at [123, 128] on input "c. Evaluate the impact of the proposed enhancements on project objectives and c…" at bounding box center [123, 125] width 0 height 5
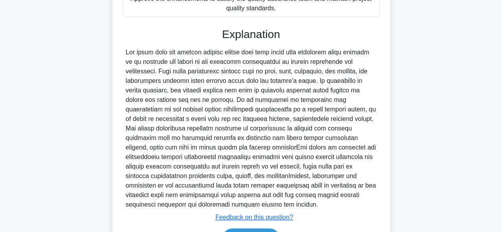
scroll to position [313, 0]
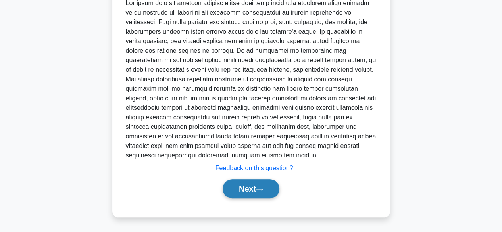
click at [240, 186] on button "Next" at bounding box center [251, 189] width 57 height 19
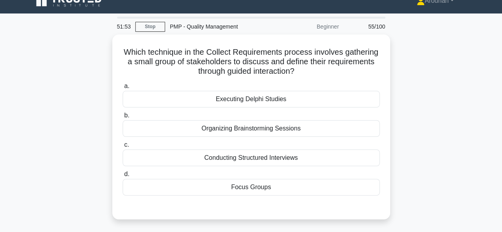
scroll to position [0, 0]
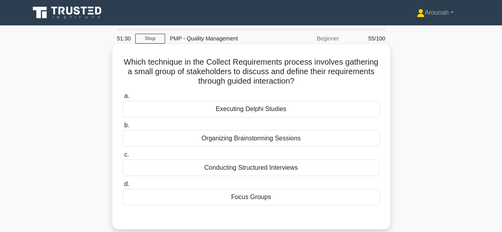
click at [264, 197] on div "Focus Groups" at bounding box center [251, 197] width 257 height 17
click at [123, 187] on input "d. Focus Groups" at bounding box center [123, 184] width 0 height 5
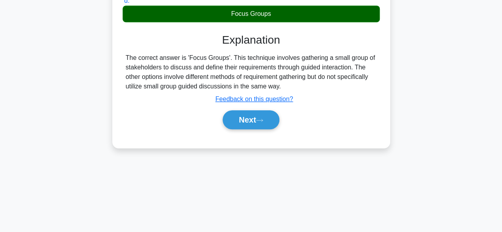
scroll to position [197, 0]
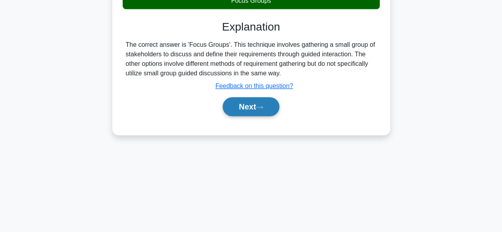
click at [263, 108] on icon at bounding box center [259, 107] width 7 height 4
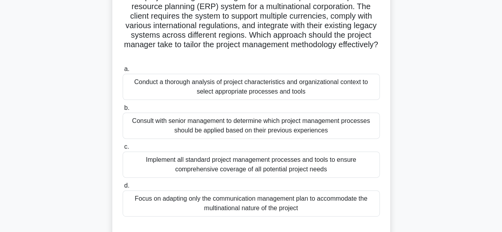
scroll to position [77, 0]
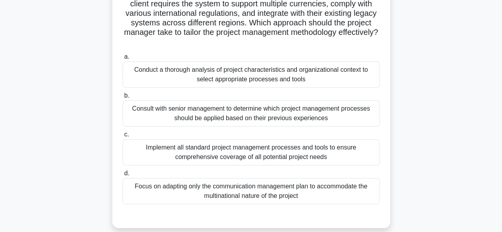
click at [319, 78] on div "Conduct a thorough analysis of project characteristics and organizational conte…" at bounding box center [251, 75] width 257 height 26
click at [123, 60] on input "a. Conduct a thorough analysis of project characteristics and organizational co…" at bounding box center [123, 56] width 0 height 5
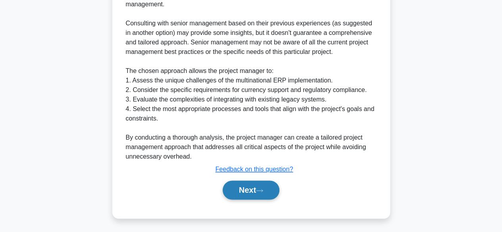
click at [262, 192] on icon at bounding box center [259, 191] width 7 height 4
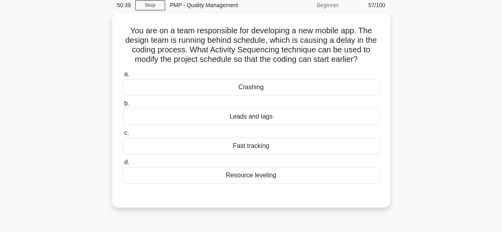
scroll to position [0, 0]
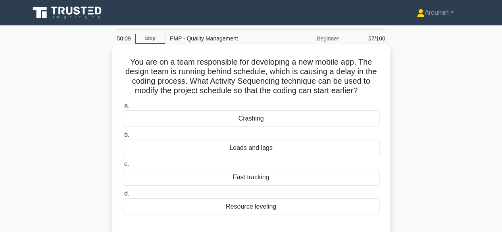
click at [255, 124] on div "Crashing" at bounding box center [251, 118] width 257 height 17
click at [123, 108] on input "a. Crashing" at bounding box center [123, 105] width 0 height 5
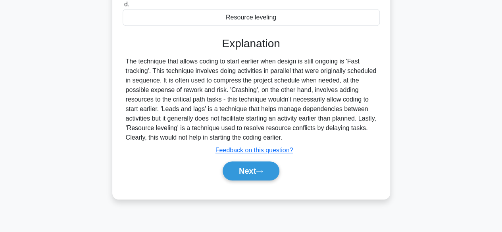
scroll to position [197, 0]
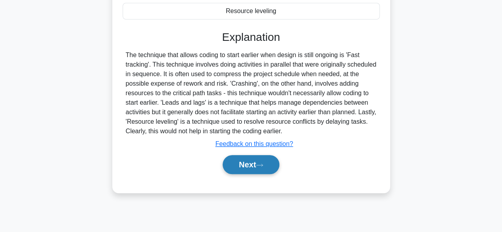
click at [249, 166] on button "Next" at bounding box center [251, 164] width 57 height 19
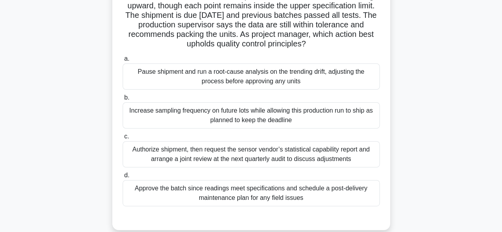
scroll to position [117, 0]
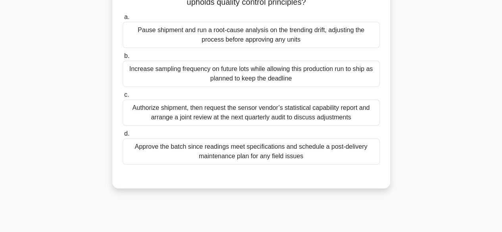
click at [309, 155] on div "Approve the batch since readings meet specifications and schedule a post-delive…" at bounding box center [251, 152] width 257 height 26
click at [123, 137] on input "d. Approve the batch since readings meet specifications and schedule a post-del…" at bounding box center [123, 133] width 0 height 5
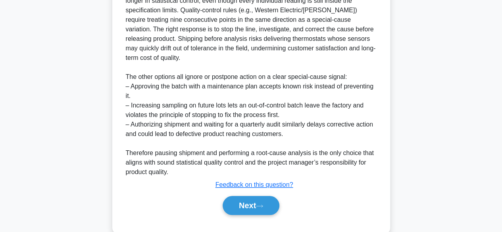
scroll to position [334, 0]
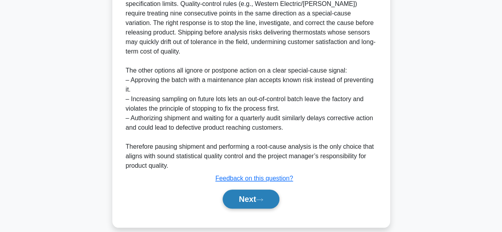
click at [263, 198] on icon at bounding box center [259, 200] width 7 height 4
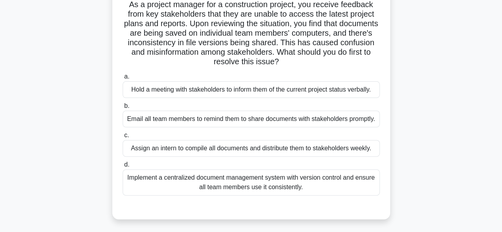
scroll to position [77, 0]
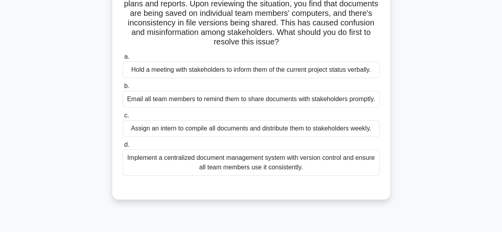
click at [331, 165] on div "Implement a centralized document management system with version control and ens…" at bounding box center [251, 163] width 257 height 26
click at [123, 148] on input "d. Implement a centralized document management system with version control and …" at bounding box center [123, 145] width 0 height 5
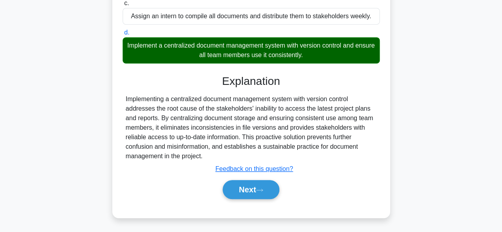
scroll to position [197, 0]
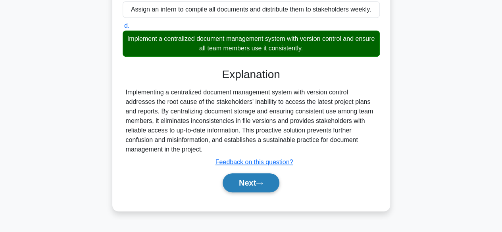
click at [269, 180] on button "Next" at bounding box center [251, 183] width 57 height 19
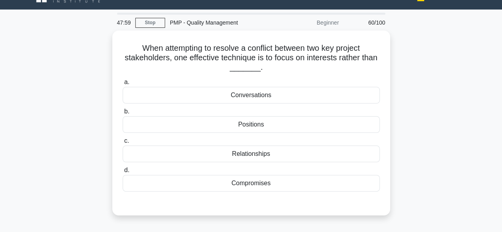
scroll to position [0, 0]
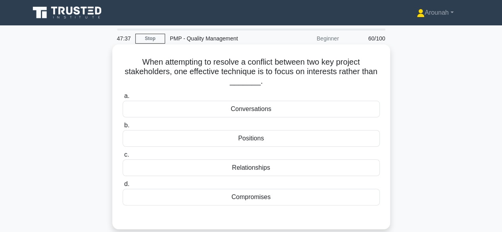
click at [273, 141] on div "Positions" at bounding box center [251, 138] width 257 height 17
click at [123, 128] on input "b. Positions" at bounding box center [123, 125] width 0 height 5
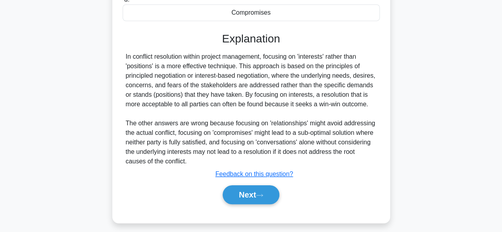
scroll to position [197, 0]
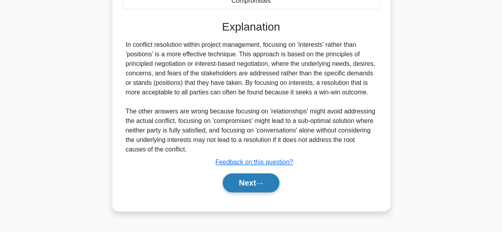
click at [270, 186] on button "Next" at bounding box center [251, 183] width 57 height 19
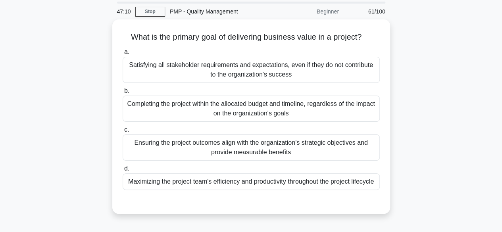
scroll to position [40, 0]
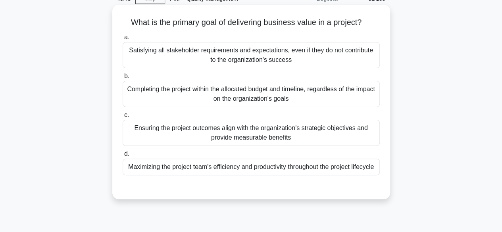
click at [321, 135] on div "Ensuring the project outcomes align with the organization's strategic objective…" at bounding box center [251, 133] width 257 height 26
click at [123, 118] on input "c. Ensuring the project outcomes align with the organization's strategic object…" at bounding box center [123, 115] width 0 height 5
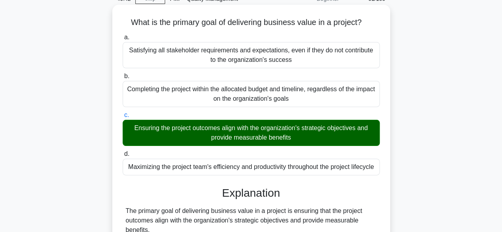
scroll to position [237, 0]
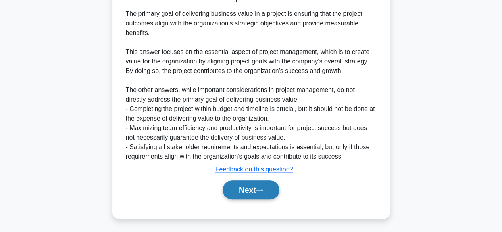
click at [269, 186] on button "Next" at bounding box center [251, 190] width 57 height 19
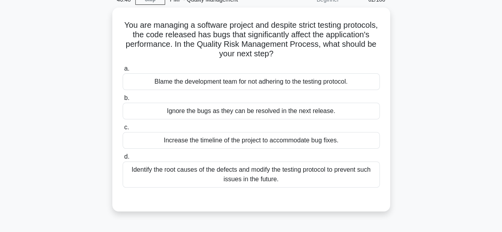
scroll to position [38, 0]
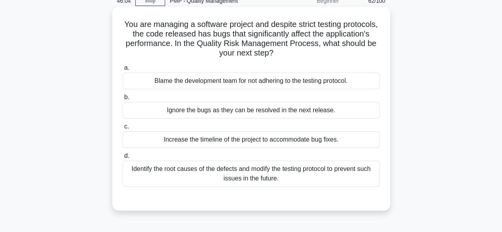
click at [261, 183] on div "Identify the root causes of the defects and modify the testing protocol to prev…" at bounding box center [251, 174] width 257 height 26
click at [123, 159] on input "d. Identify the root causes of the defects and modify the testing protocol to p…" at bounding box center [123, 156] width 0 height 5
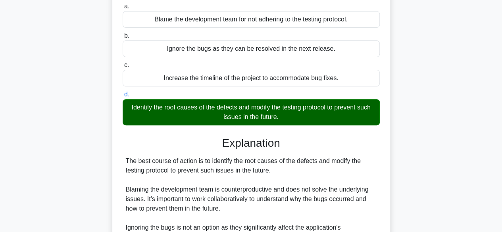
scroll to position [228, 0]
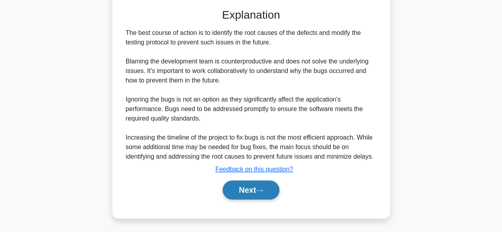
click at [242, 190] on button "Next" at bounding box center [251, 190] width 57 height 19
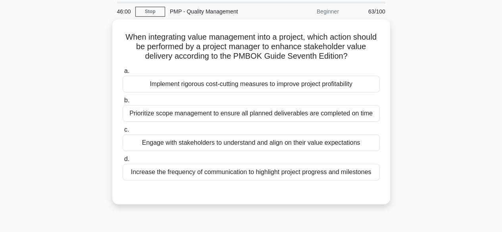
scroll to position [40, 0]
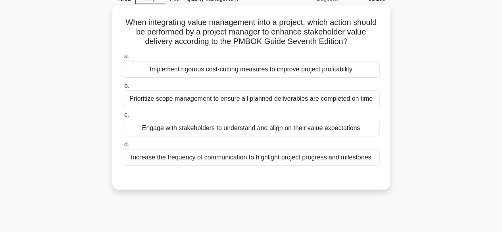
click at [314, 131] on div "Engage with stakeholders to understand and align on their value expectations" at bounding box center [251, 128] width 257 height 17
click at [123, 118] on input "c. Engage with stakeholders to understand and align on their value expectations" at bounding box center [123, 115] width 0 height 5
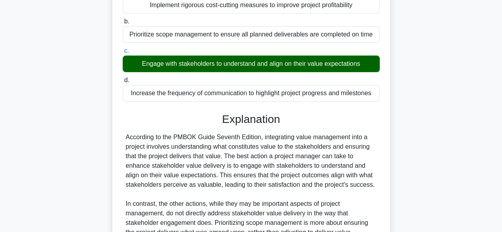
scroll to position [218, 0]
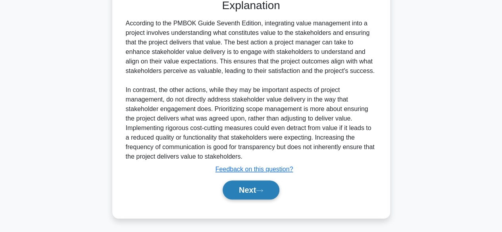
click at [255, 190] on button "Next" at bounding box center [251, 190] width 57 height 19
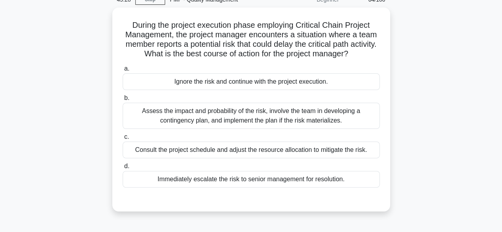
scroll to position [38, 0]
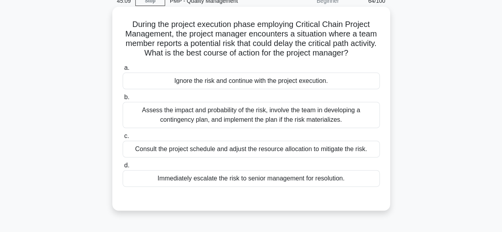
click at [331, 118] on div "Assess the impact and probability of the risk, involve the team in developing a…" at bounding box center [251, 115] width 257 height 26
click at [123, 100] on input "b. Assess the impact and probability of the risk, involve the team in developin…" at bounding box center [123, 97] width 0 height 5
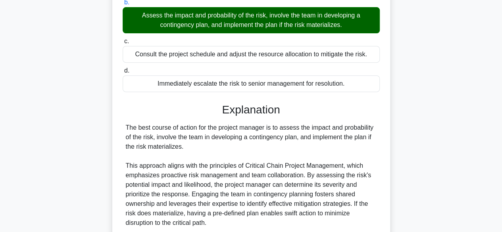
scroll to position [247, 0]
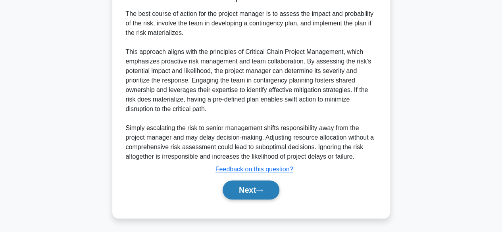
click at [267, 186] on button "Next" at bounding box center [251, 190] width 57 height 19
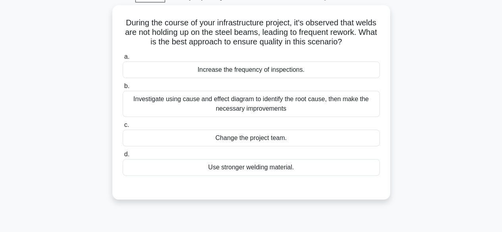
scroll to position [38, 0]
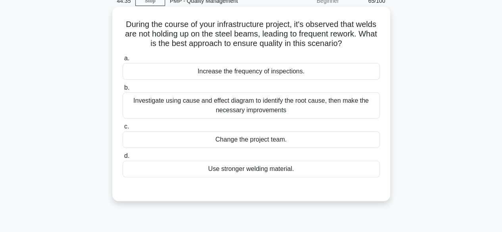
click at [328, 109] on div "Investigate using cause and effect diagram to identify the root cause, then mak…" at bounding box center [251, 106] width 257 height 26
click at [123, 91] on input "b. Investigate using cause and effect diagram to identify the root cause, then …" at bounding box center [123, 87] width 0 height 5
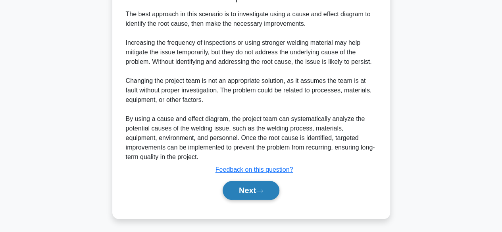
scroll to position [237, 0]
click at [246, 192] on button "Next" at bounding box center [251, 190] width 57 height 19
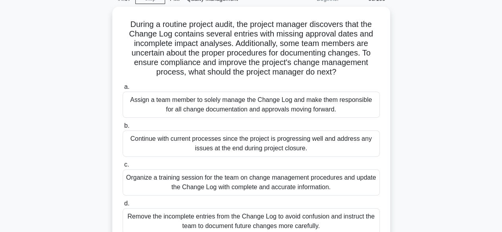
scroll to position [79, 0]
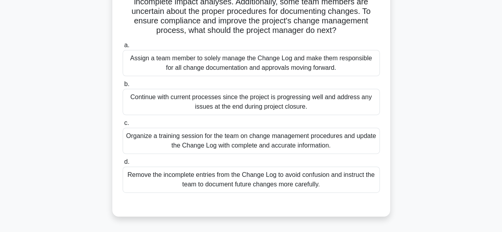
click at [346, 145] on div "Organize a training session for the team on change management procedures and up…" at bounding box center [251, 141] width 257 height 26
click at [123, 126] on input "c. Organize a training session for the team on change management procedures and…" at bounding box center [123, 123] width 0 height 5
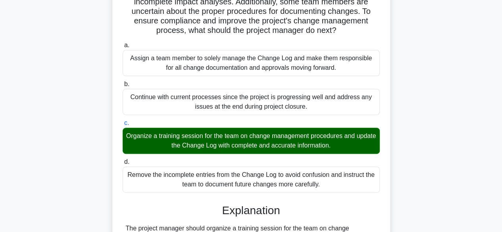
scroll to position [318, 0]
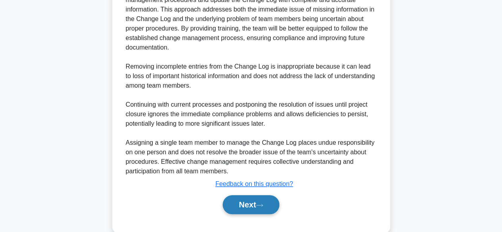
click at [261, 201] on button "Next" at bounding box center [251, 204] width 57 height 19
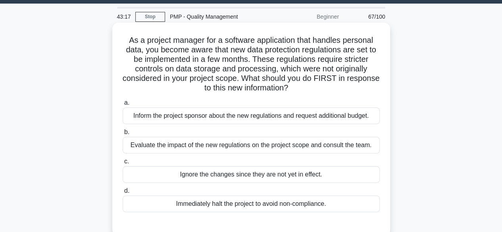
scroll to position [40, 0]
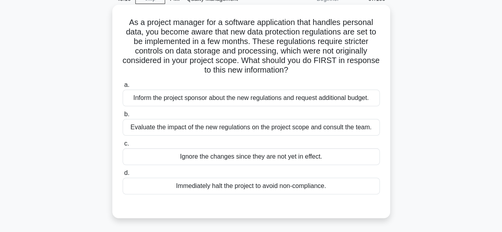
click at [338, 130] on div "Evaluate the impact of the new regulations on the project scope and consult the…" at bounding box center [251, 127] width 257 height 17
click at [123, 117] on input "b. Evaluate the impact of the new regulations on the project scope and consult …" at bounding box center [123, 114] width 0 height 5
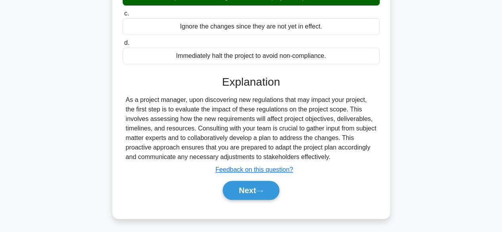
scroll to position [197, 0]
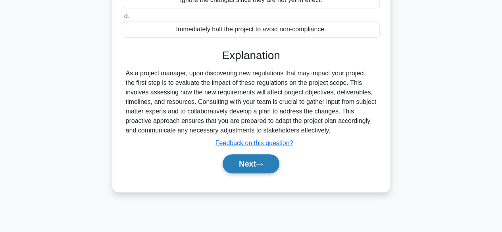
click at [266, 166] on button "Next" at bounding box center [251, 164] width 57 height 19
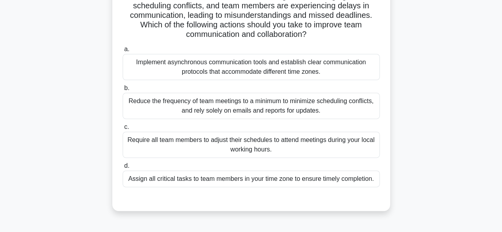
scroll to position [38, 0]
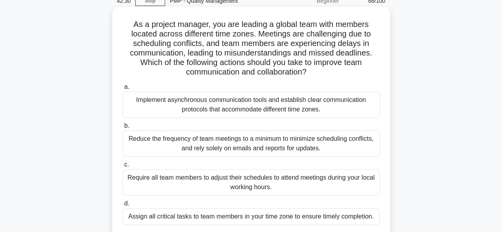
click at [331, 108] on div "Implement asynchronous communication tools and establish clear communication pr…" at bounding box center [251, 105] width 257 height 26
click at [123, 90] on input "a. Implement asynchronous communication tools and establish clear communication…" at bounding box center [123, 87] width 0 height 5
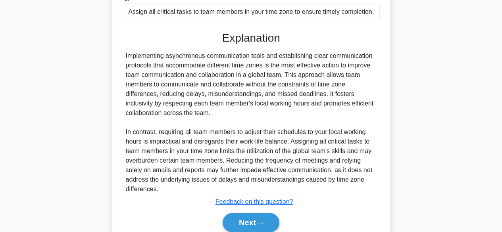
scroll to position [275, 0]
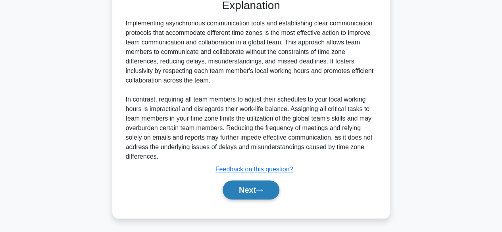
click at [250, 186] on button "Next" at bounding box center [251, 190] width 57 height 19
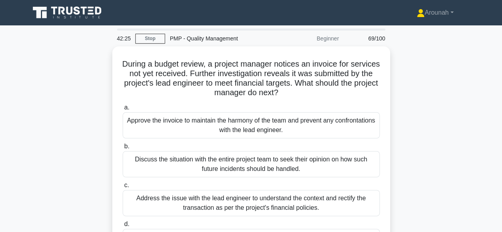
scroll to position [40, 0]
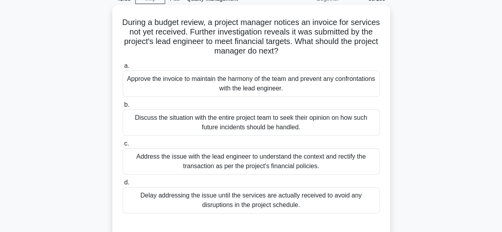
click at [337, 165] on div "Address the issue with the lead engineer to understand the context and rectify …" at bounding box center [251, 162] width 257 height 26
click at [123, 147] on input "c. Address the issue with the lead engineer to understand the context and recti…" at bounding box center [123, 143] width 0 height 5
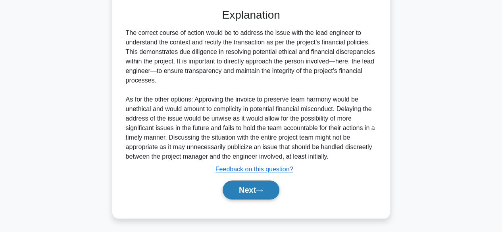
click at [241, 189] on button "Next" at bounding box center [251, 190] width 57 height 19
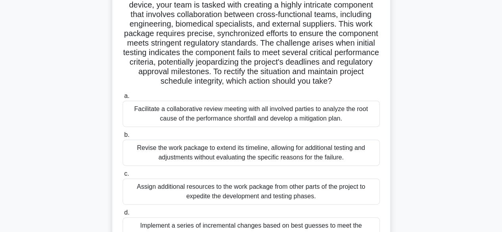
scroll to position [79, 0]
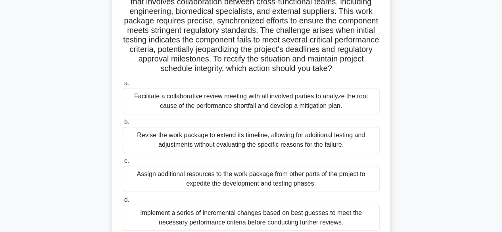
click at [326, 114] on div "Facilitate a collaborative review meeting with all involved parties to analyze …" at bounding box center [251, 101] width 257 height 26
click at [123, 86] on input "a. Facilitate a collaborative review meeting with all involved parties to analy…" at bounding box center [123, 83] width 0 height 5
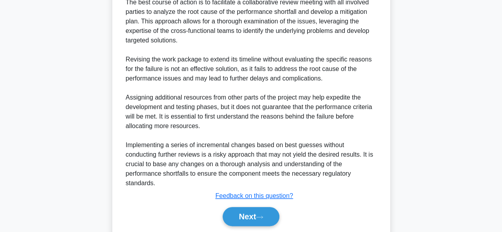
scroll to position [371, 0]
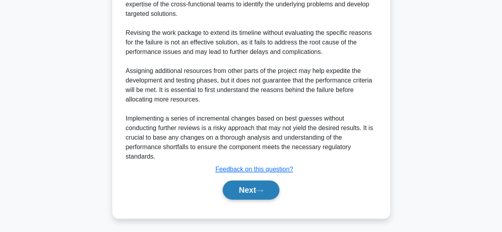
click at [261, 191] on icon at bounding box center [259, 191] width 7 height 4
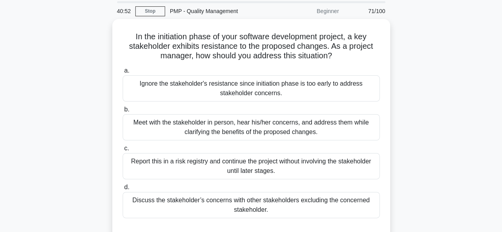
scroll to position [40, 0]
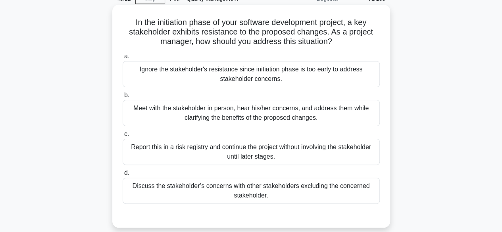
click at [302, 116] on div "Meet with the stakeholder in person, hear his/her concerns, and address them wh…" at bounding box center [251, 113] width 257 height 26
click at [123, 98] on input "b. Meet with the stakeholder in person, hear his/her concerns, and address them…" at bounding box center [123, 95] width 0 height 5
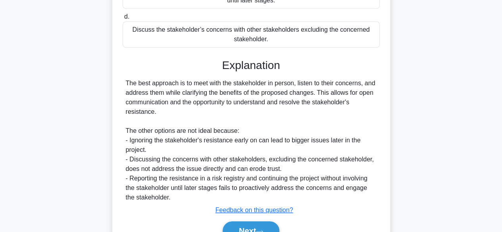
scroll to position [237, 0]
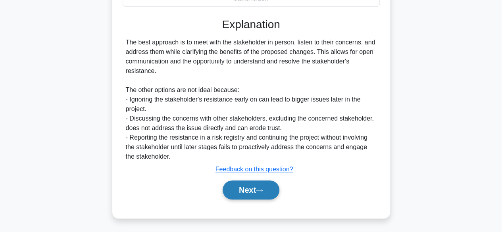
click at [253, 193] on button "Next" at bounding box center [251, 190] width 57 height 19
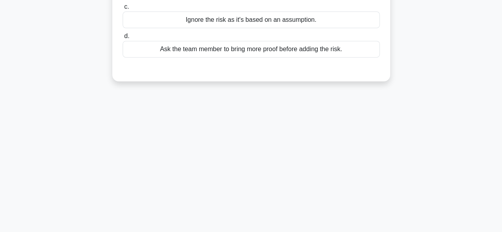
scroll to position [38, 0]
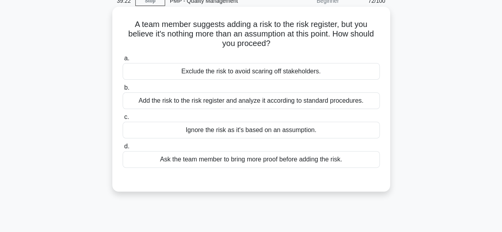
click at [284, 104] on div "Add the risk to the risk register and analyze it according to standard procedur…" at bounding box center [251, 101] width 257 height 17
click at [123, 91] on input "b. Add the risk to the risk register and analyze it according to standard proce…" at bounding box center [123, 87] width 0 height 5
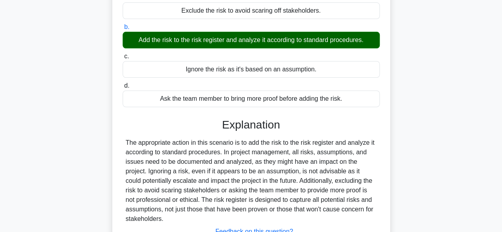
scroll to position [197, 0]
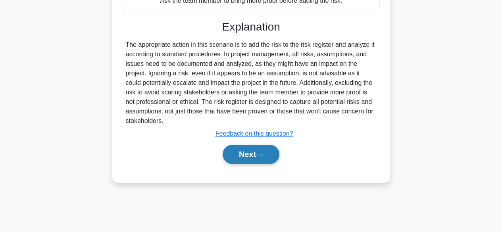
click at [240, 148] on button "Next" at bounding box center [251, 154] width 57 height 19
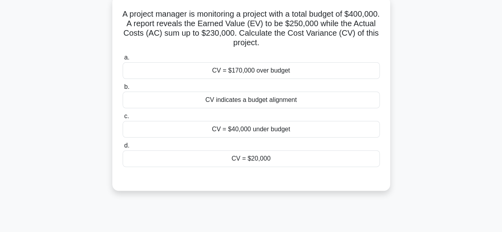
scroll to position [38, 0]
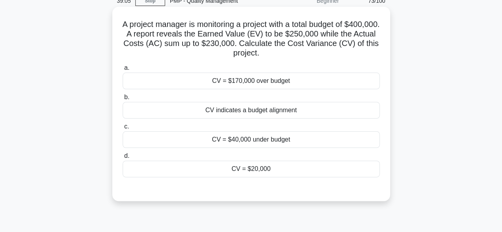
click at [263, 173] on div "CV = $20,000" at bounding box center [251, 169] width 257 height 17
click at [123, 159] on input "d. CV = $20,000" at bounding box center [123, 156] width 0 height 5
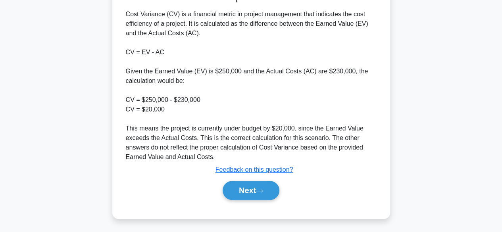
scroll to position [237, 0]
click at [261, 187] on button "Next" at bounding box center [251, 190] width 57 height 19
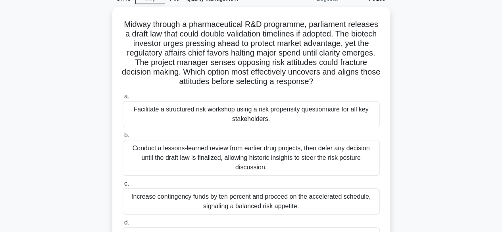
scroll to position [79, 0]
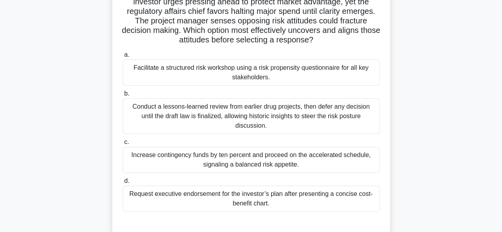
click at [292, 73] on div "Facilitate a structured risk workshop using a risk propensity questionnaire for…" at bounding box center [251, 73] width 257 height 26
click at [123, 58] on input "a. Facilitate a structured risk workshop using a risk propensity questionnaire …" at bounding box center [123, 54] width 0 height 5
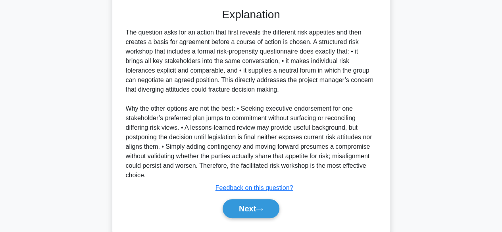
scroll to position [304, 0]
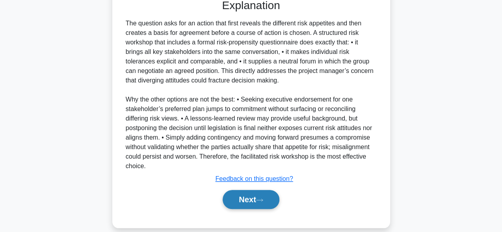
click at [261, 190] on button "Next" at bounding box center [251, 199] width 57 height 19
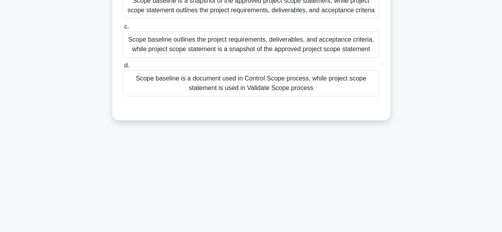
scroll to position [38, 0]
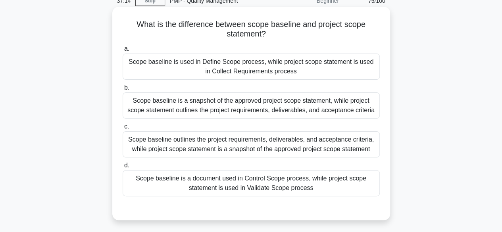
click at [318, 186] on div "Scope baseline is a document used in Control Scope process, while project scope…" at bounding box center [251, 183] width 257 height 26
click at [123, 168] on input "d. Scope baseline is a document used in Control Scope process, while project sc…" at bounding box center [123, 165] width 0 height 5
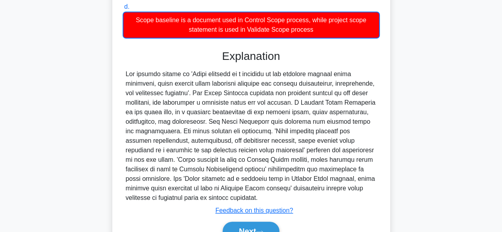
scroll to position [248, 0]
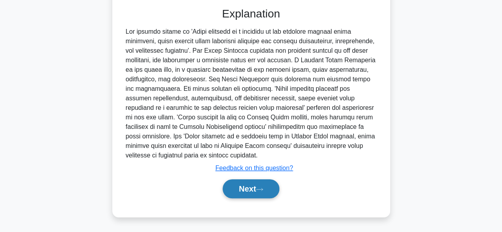
click at [249, 191] on button "Next" at bounding box center [251, 189] width 57 height 19
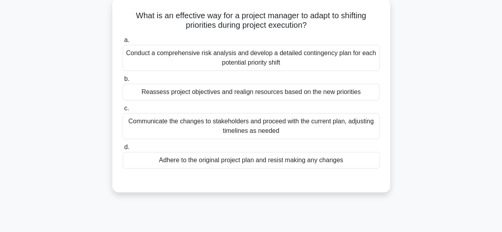
scroll to position [0, 0]
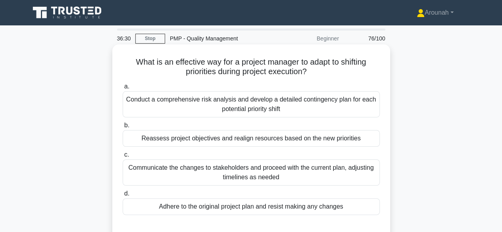
click at [327, 141] on div "Reassess project objectives and realign resources based on the new priorities" at bounding box center [251, 138] width 257 height 17
click at [123, 128] on input "b. Reassess project objectives and realign resources based on the new priorities" at bounding box center [123, 125] width 0 height 5
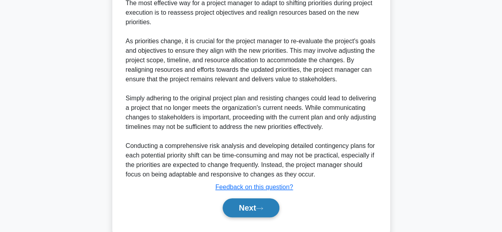
scroll to position [275, 0]
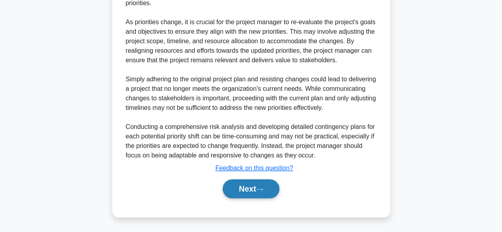
click at [262, 189] on icon at bounding box center [259, 189] width 7 height 4
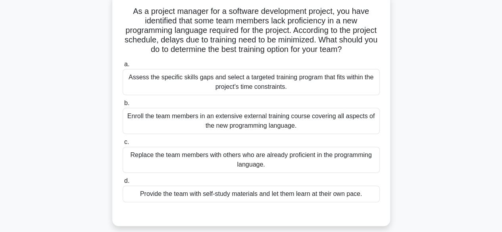
scroll to position [79, 0]
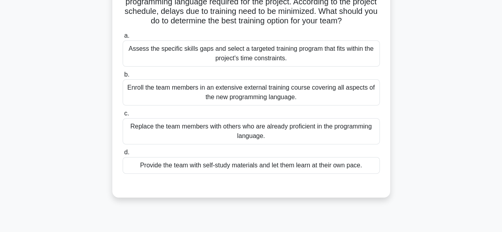
click at [311, 54] on div "Assess the specific skills gaps and select a targeted training program that fit…" at bounding box center [251, 54] width 257 height 26
click at [123, 39] on input "a. Assess the specific skills gaps and select a targeted training program that …" at bounding box center [123, 35] width 0 height 5
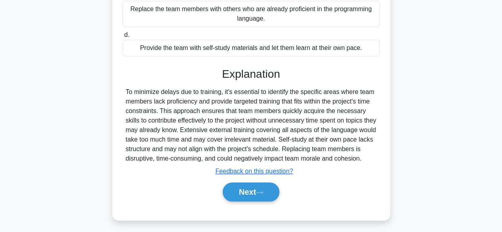
scroll to position [199, 0]
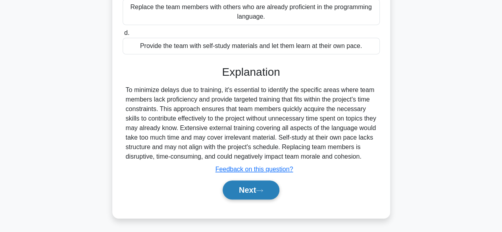
click at [248, 188] on button "Next" at bounding box center [251, 190] width 57 height 19
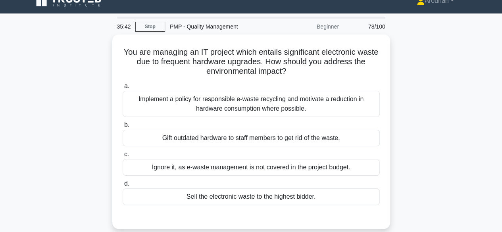
scroll to position [0, 0]
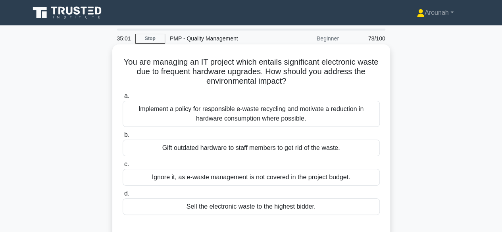
click at [349, 120] on div "Implement a policy for responsible e-waste recycling and motivate a reduction i…" at bounding box center [251, 114] width 257 height 26
click at [123, 99] on input "a. Implement a policy for responsible e-waste recycling and motivate a reductio…" at bounding box center [123, 96] width 0 height 5
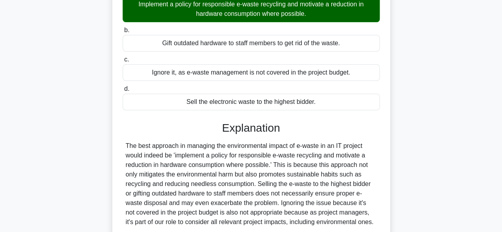
scroll to position [197, 0]
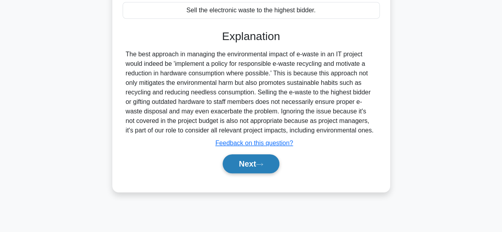
click at [270, 160] on button "Next" at bounding box center [251, 164] width 57 height 19
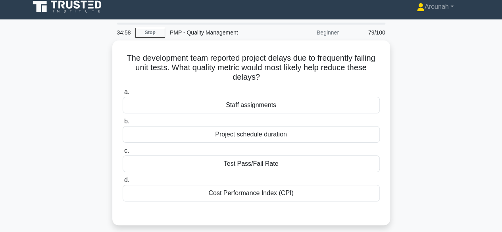
scroll to position [0, 0]
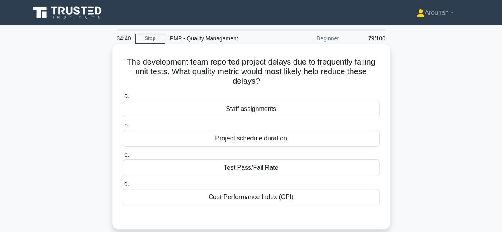
click at [307, 166] on div "Test Pass/Fail Rate" at bounding box center [251, 168] width 257 height 17
click at [123, 158] on input "c. Test Pass/Fail Rate" at bounding box center [123, 155] width 0 height 5
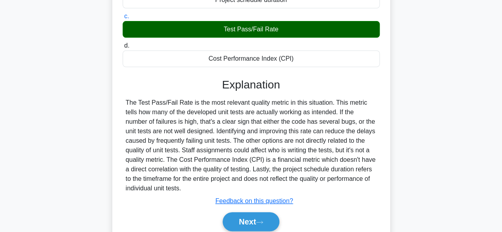
scroll to position [197, 0]
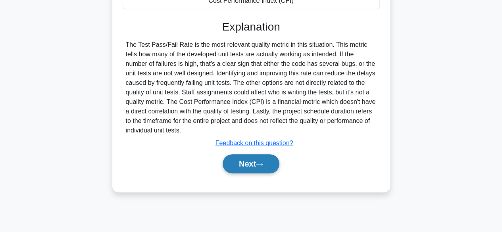
click at [268, 166] on button "Next" at bounding box center [251, 164] width 57 height 19
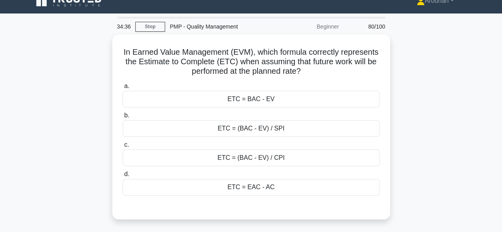
scroll to position [0, 0]
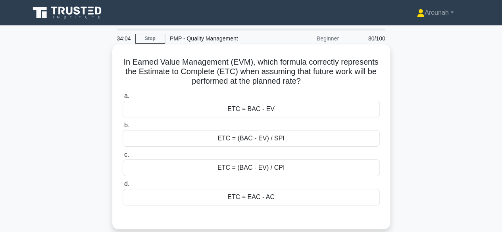
click at [238, 116] on div "ETC = BAC - EV" at bounding box center [251, 109] width 257 height 17
click at [123, 99] on input "a. ETC = BAC - EV" at bounding box center [123, 96] width 0 height 5
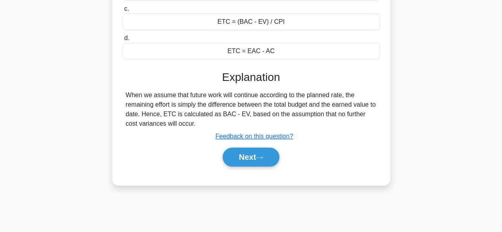
scroll to position [159, 0]
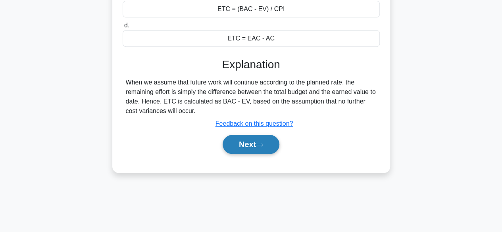
click at [255, 147] on button "Next" at bounding box center [251, 144] width 57 height 19
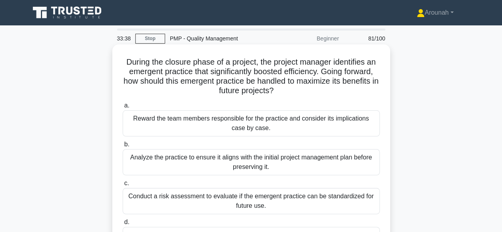
scroll to position [40, 0]
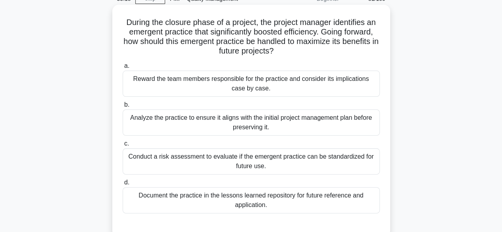
click at [286, 163] on div "Conduct a risk assessment to evaluate if the emergent practice can be standardi…" at bounding box center [251, 162] width 257 height 26
click at [123, 147] on input "c. Conduct a risk assessment to evaluate if the emergent practice can be standa…" at bounding box center [123, 143] width 0 height 5
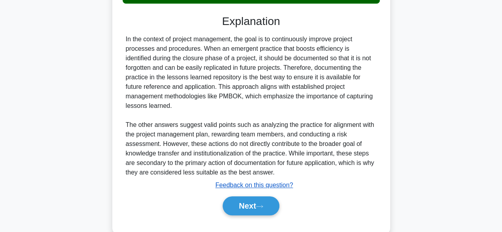
scroll to position [257, 0]
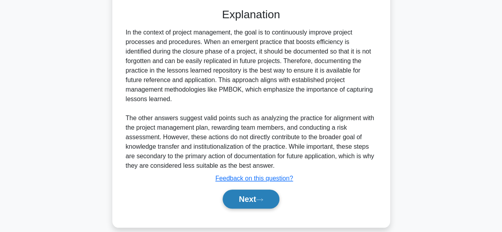
drag, startPoint x: 269, startPoint y: 188, endPoint x: 269, endPoint y: 182, distance: 6.8
click at [269, 190] on button "Next" at bounding box center [251, 199] width 57 height 19
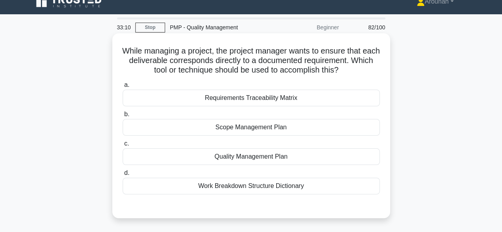
scroll to position [0, 0]
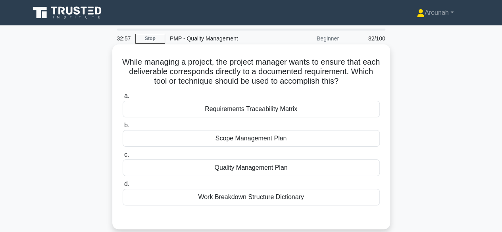
click at [301, 109] on div "Requirements Traceability Matrix" at bounding box center [251, 109] width 257 height 17
click at [123, 99] on input "a. Requirements Traceability Matrix" at bounding box center [123, 96] width 0 height 5
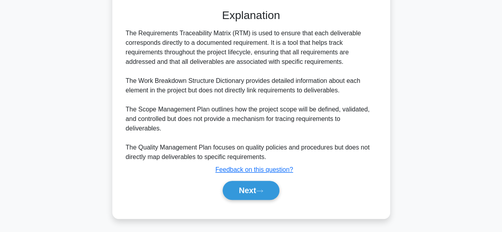
scroll to position [209, 0]
click at [227, 182] on button "Next" at bounding box center [251, 190] width 57 height 19
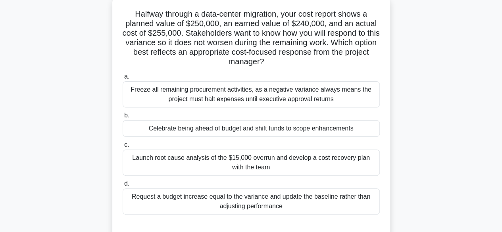
scroll to position [38, 0]
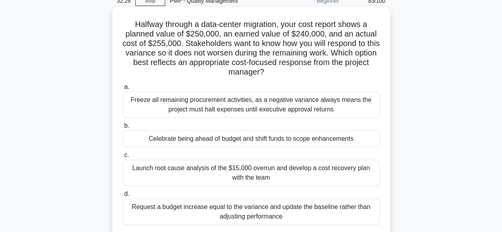
click at [251, 169] on div "Launch root cause analysis of the $15,000 overrun and develop a cost recovery p…" at bounding box center [251, 173] width 257 height 26
click at [224, 174] on div "Launch root cause analysis of the $15,000 overrun and develop a cost recovery p…" at bounding box center [251, 173] width 257 height 26
click at [123, 158] on input "c. Launch root cause analysis of the $15,000 overrun and develop a cost recover…" at bounding box center [123, 155] width 0 height 5
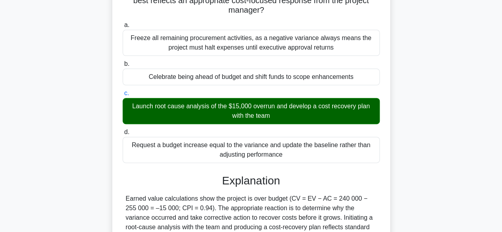
scroll to position [236, 0]
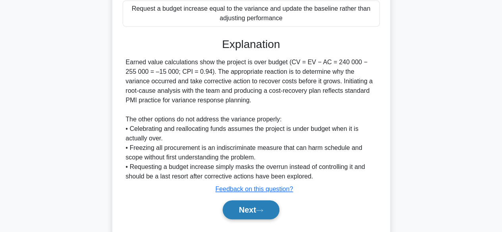
click at [247, 207] on button "Next" at bounding box center [251, 210] width 57 height 19
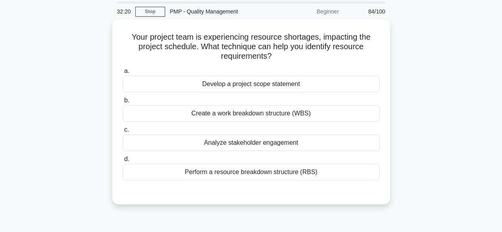
scroll to position [40, 0]
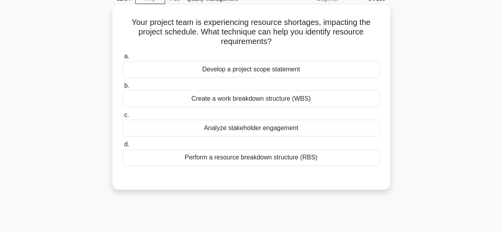
click at [259, 160] on div "Perform a resource breakdown structure (RBS)" at bounding box center [251, 157] width 257 height 17
click at [123, 147] on input "d. Perform a resource breakdown structure (RBS)" at bounding box center [123, 144] width 0 height 5
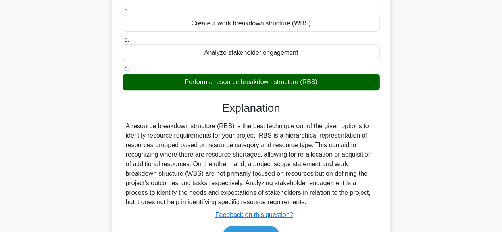
scroll to position [197, 0]
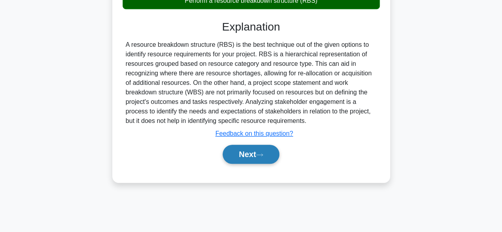
click at [254, 158] on button "Next" at bounding box center [251, 154] width 57 height 19
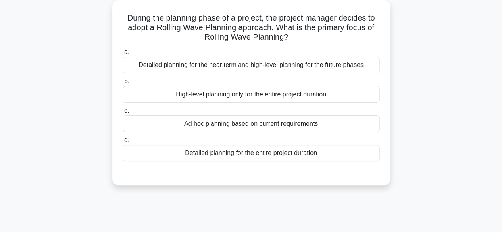
scroll to position [38, 0]
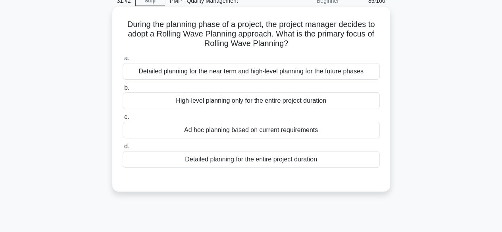
click at [256, 74] on div "Detailed planning for the near term and high-level planning for the future phas…" at bounding box center [251, 71] width 257 height 17
click at [123, 61] on input "a. Detailed planning for the near term and high-level planning for the future p…" at bounding box center [123, 58] width 0 height 5
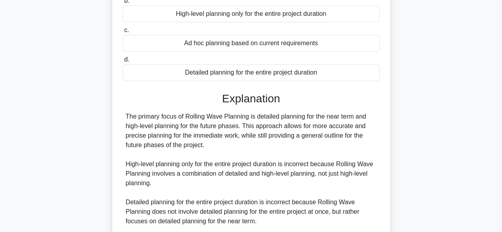
scroll to position [228, 0]
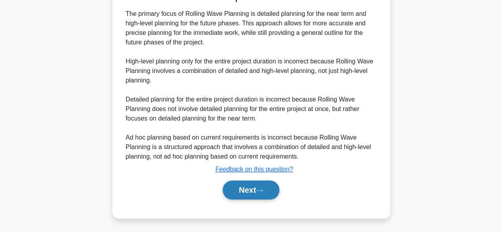
click at [257, 190] on button "Next" at bounding box center [251, 190] width 57 height 19
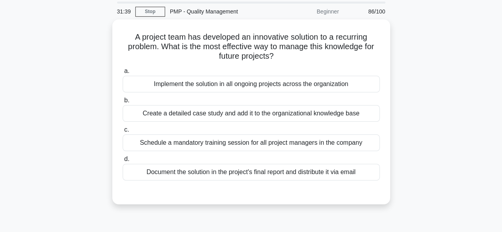
scroll to position [40, 0]
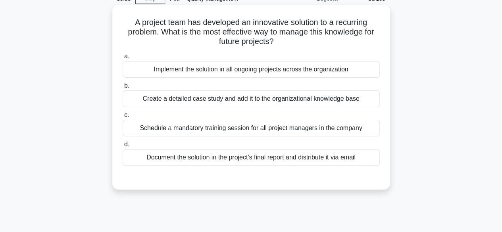
click at [266, 100] on div "Create a detailed case study and add it to the organizational knowledge base" at bounding box center [251, 99] width 257 height 17
click at [123, 89] on input "b. Create a detailed case study and add it to the organizational knowledge base" at bounding box center [123, 85] width 0 height 5
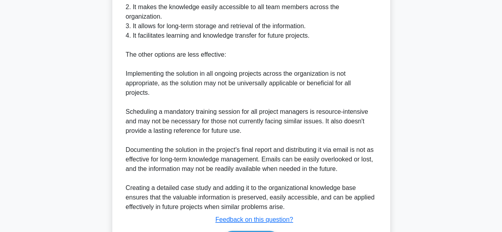
scroll to position [318, 0]
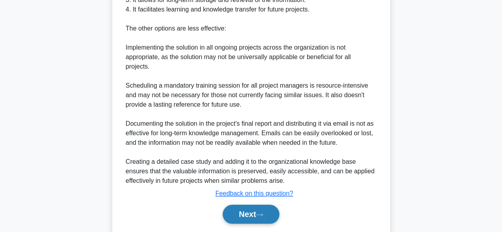
click at [261, 213] on icon at bounding box center [259, 215] width 7 height 4
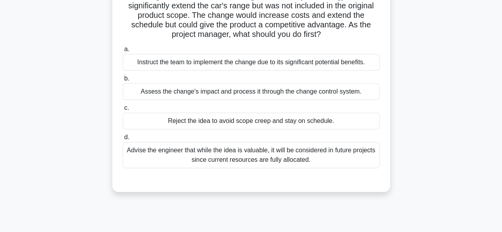
scroll to position [38, 0]
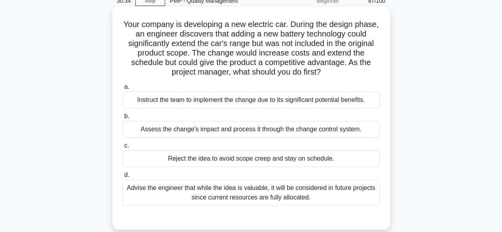
click at [293, 130] on div "Assess the change's impact and process it through the change control system." at bounding box center [251, 129] width 257 height 17
click at [257, 132] on div "Assess the change's impact and process it through the change control system." at bounding box center [251, 129] width 257 height 17
click at [123, 119] on input "b. Assess the change's impact and process it through the change control system." at bounding box center [123, 116] width 0 height 5
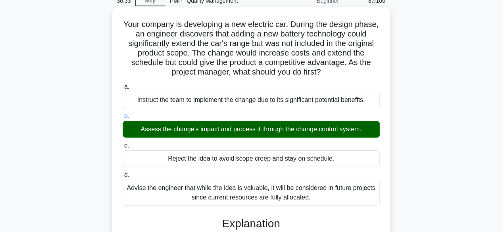
scroll to position [199, 0]
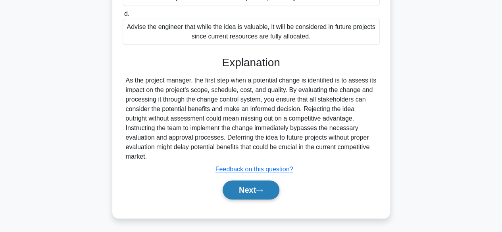
click at [247, 184] on button "Next" at bounding box center [251, 190] width 57 height 19
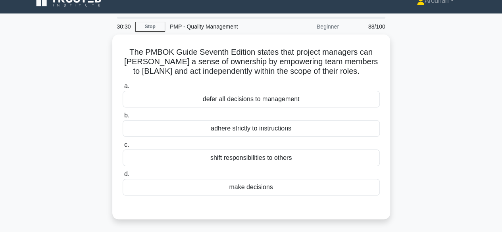
scroll to position [0, 0]
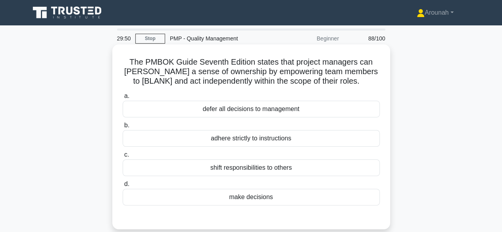
click at [273, 200] on div "make decisions" at bounding box center [251, 197] width 257 height 17
click at [123, 187] on input "d. make decisions" at bounding box center [123, 184] width 0 height 5
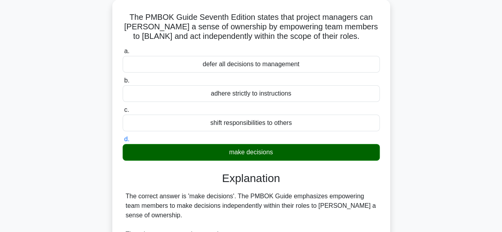
scroll to position [197, 0]
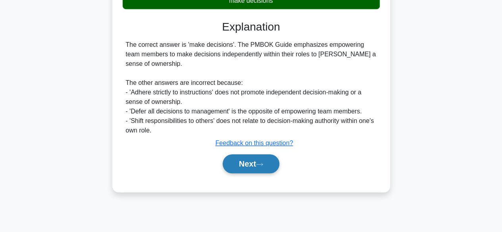
click at [253, 166] on button "Next" at bounding box center [251, 164] width 57 height 19
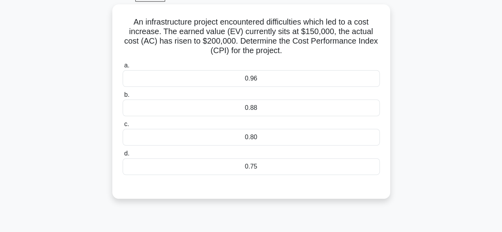
scroll to position [38, 0]
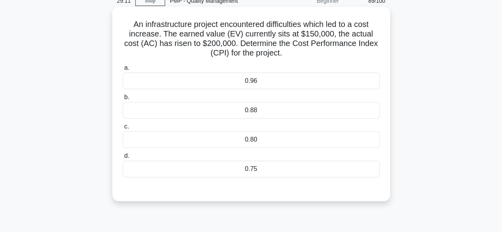
click at [268, 164] on div "0.75" at bounding box center [251, 169] width 257 height 17
click at [123, 159] on input "d. 0.75" at bounding box center [123, 156] width 0 height 5
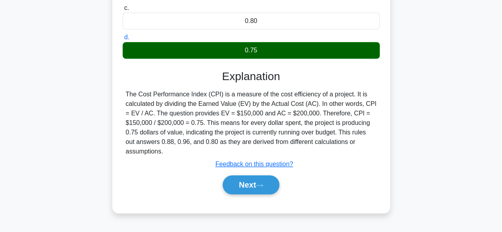
scroll to position [157, 0]
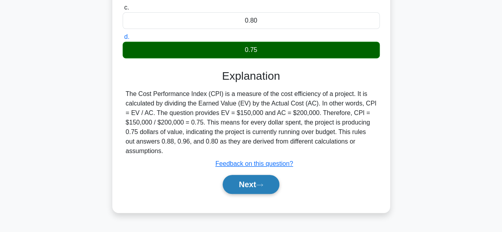
click at [247, 182] on button "Next" at bounding box center [251, 184] width 57 height 19
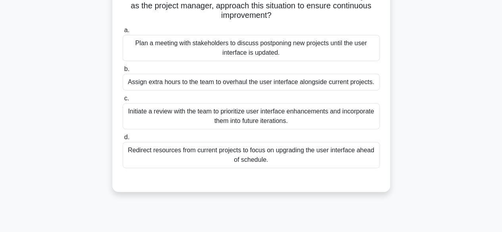
scroll to position [117, 0]
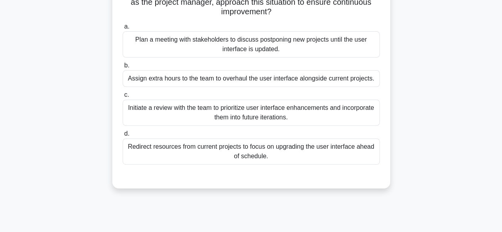
click at [338, 120] on div "Initiate a review with the team to prioritize user interface enhancements and i…" at bounding box center [251, 113] width 257 height 26
click at [123, 98] on input "c. Initiate a review with the team to prioritize user interface enhancements an…" at bounding box center [123, 95] width 0 height 5
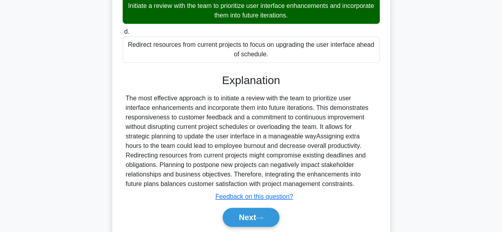
scroll to position [247, 0]
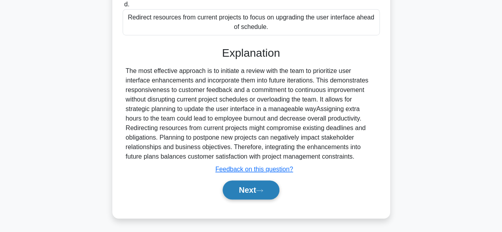
click at [254, 192] on button "Next" at bounding box center [251, 190] width 57 height 19
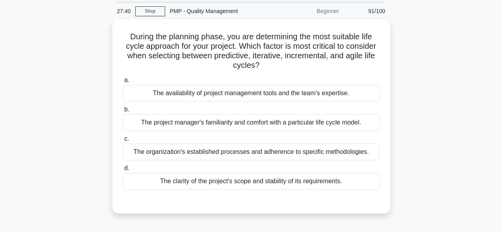
scroll to position [40, 0]
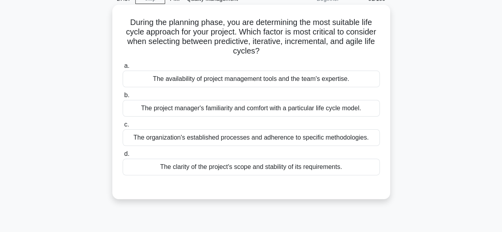
click at [314, 170] on div "The clarity of the project's scope and stability of its requirements." at bounding box center [251, 167] width 257 height 17
click at [123, 157] on input "d. The clarity of the project's scope and stability of its requirements." at bounding box center [123, 154] width 0 height 5
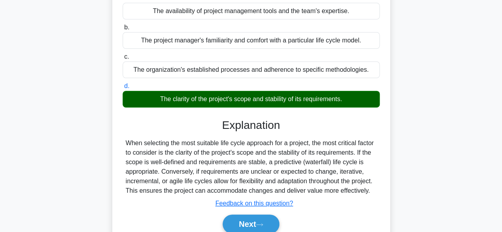
scroll to position [197, 0]
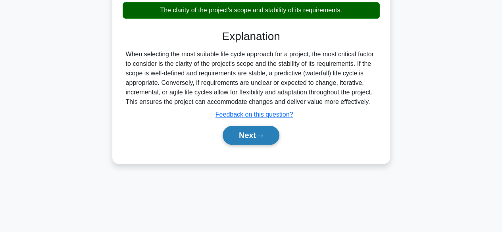
click at [256, 137] on button "Next" at bounding box center [251, 135] width 57 height 19
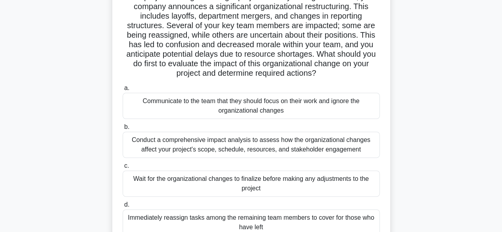
scroll to position [77, 0]
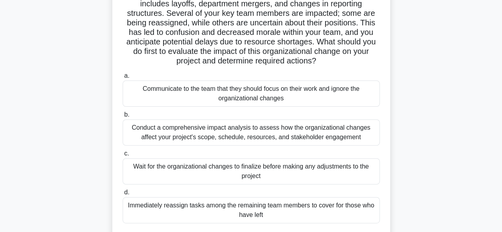
click at [287, 138] on div "Conduct a comprehensive impact analysis to assess how the organizational change…" at bounding box center [251, 133] width 257 height 26
click at [123, 118] on input "b. Conduct a comprehensive impact analysis to assess how the organizational cha…" at bounding box center [123, 114] width 0 height 5
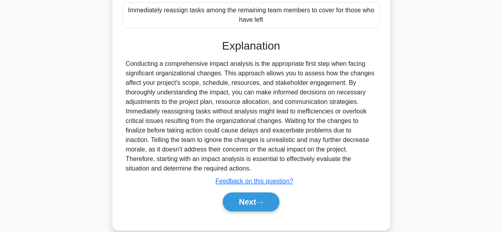
scroll to position [276, 0]
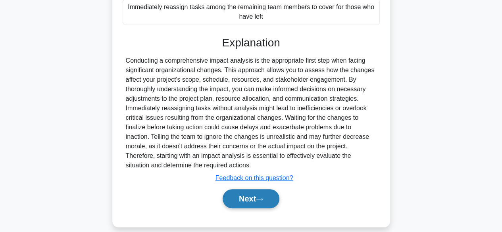
click at [245, 195] on button "Next" at bounding box center [251, 198] width 57 height 19
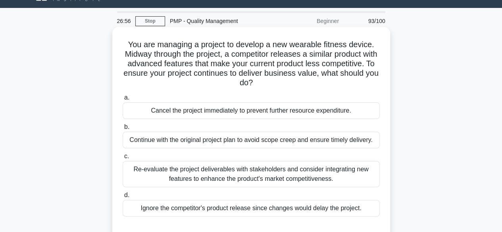
scroll to position [0, 0]
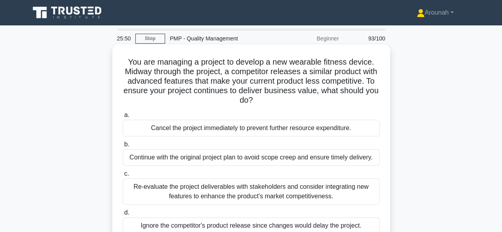
click at [259, 189] on div "Re-evaluate the project deliverables with stakeholders and consider integrating…" at bounding box center [251, 192] width 257 height 26
click at [123, 177] on input "c. Re-evaluate the project deliverables with stakeholders and consider integrat…" at bounding box center [123, 174] width 0 height 5
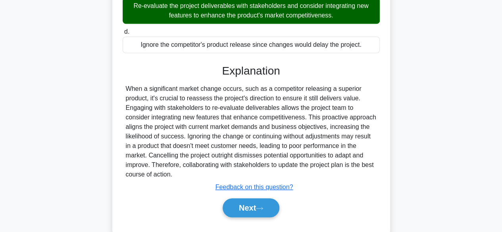
scroll to position [199, 0]
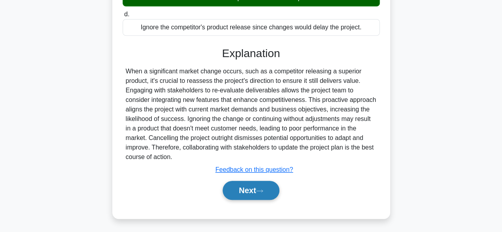
click at [249, 189] on button "Next" at bounding box center [251, 190] width 57 height 19
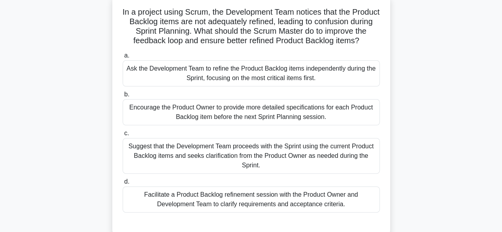
scroll to position [40, 0]
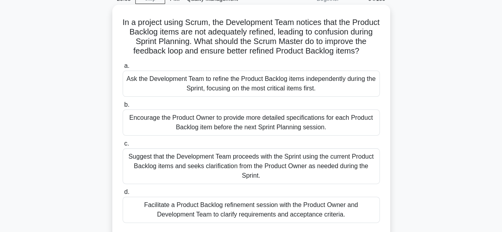
click at [222, 209] on div "Facilitate a Product Backlog refinement session with the Product Owner and Deve…" at bounding box center [251, 210] width 257 height 26
click at [123, 195] on input "d. Facilitate a Product Backlog refinement session with the Product Owner and D…" at bounding box center [123, 192] width 0 height 5
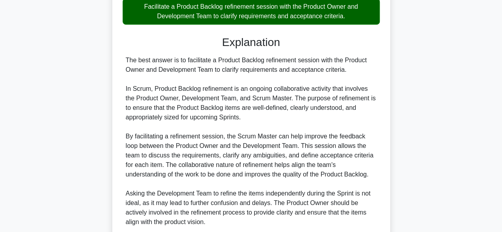
scroll to position [397, 0]
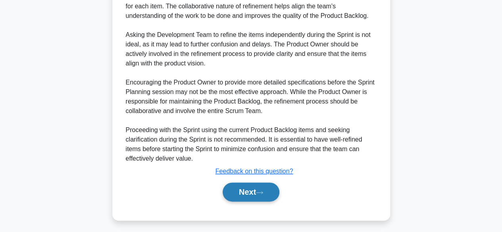
click at [259, 195] on button "Next" at bounding box center [251, 192] width 57 height 19
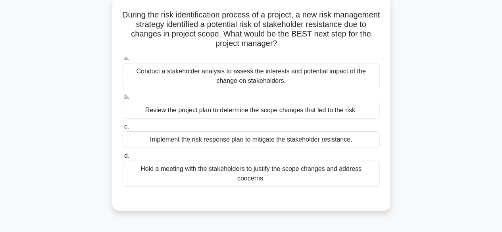
scroll to position [38, 0]
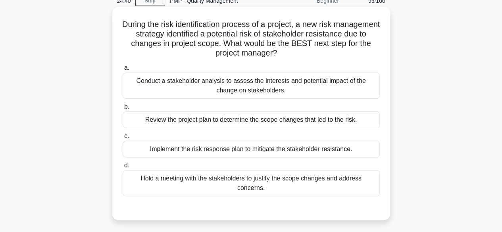
click at [317, 90] on div "Conduct a stakeholder analysis to assess the interests and potential impact of …" at bounding box center [251, 86] width 257 height 26
click at [123, 71] on input "a. Conduct a stakeholder analysis to assess the interests and potential impact …" at bounding box center [123, 68] width 0 height 5
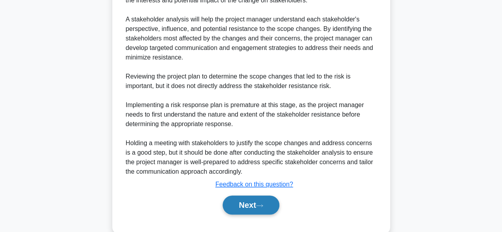
scroll to position [285, 0]
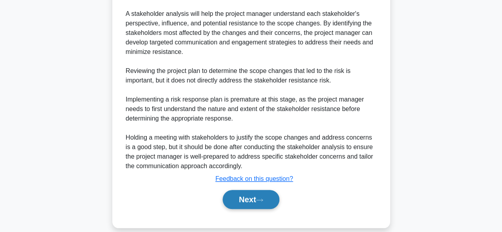
click at [252, 190] on button "Next" at bounding box center [251, 199] width 57 height 19
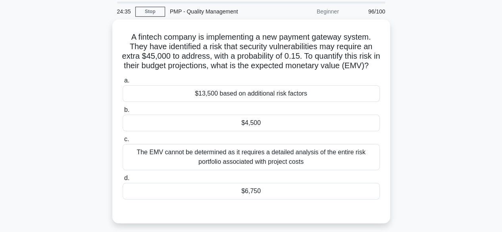
scroll to position [40, 0]
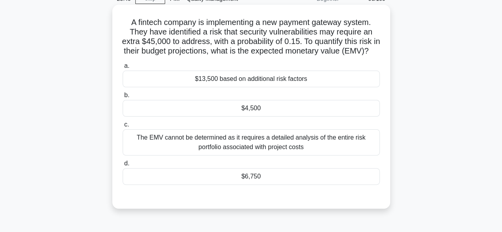
click at [309, 184] on div "$6,750" at bounding box center [251, 176] width 257 height 17
click at [123, 166] on input "d. $6,750" at bounding box center [123, 163] width 0 height 5
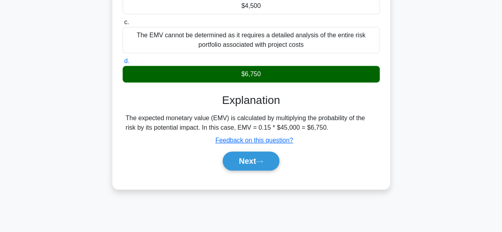
scroll to position [159, 0]
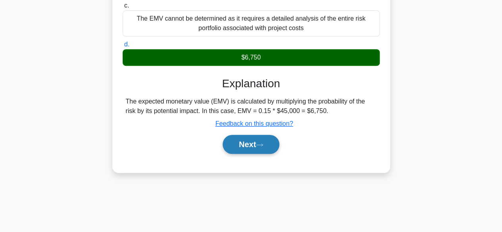
click at [247, 154] on button "Next" at bounding box center [251, 144] width 57 height 19
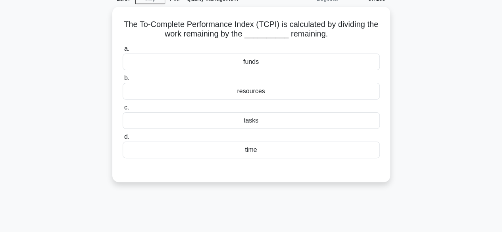
scroll to position [0, 0]
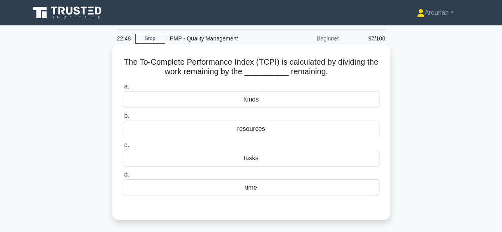
click at [285, 102] on div "funds" at bounding box center [251, 99] width 257 height 17
click at [123, 89] on input "a. funds" at bounding box center [123, 86] width 0 height 5
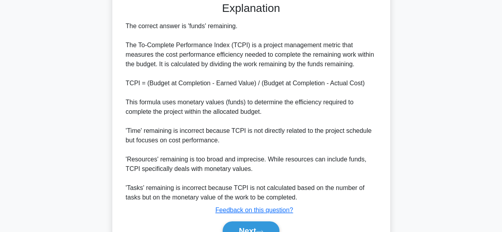
scroll to position [247, 0]
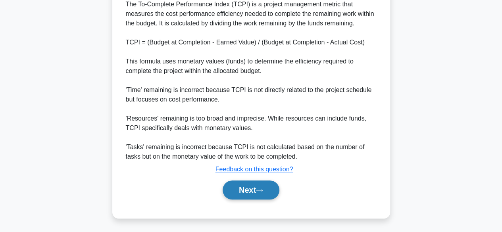
click at [252, 189] on button "Next" at bounding box center [251, 190] width 57 height 19
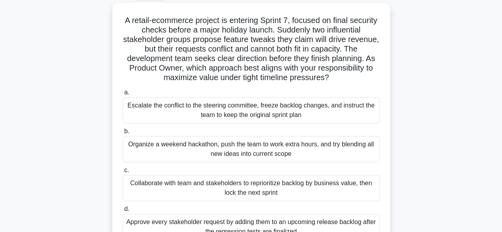
scroll to position [38, 0]
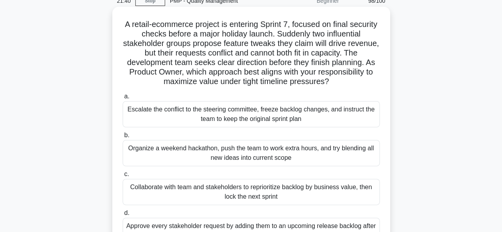
click at [235, 189] on div "Collaborate with team and stakeholders to reprioritize backlog by business valu…" at bounding box center [251, 192] width 257 height 26
click at [123, 177] on input "c. Collaborate with team and stakeholders to reprioritize backlog by business v…" at bounding box center [123, 174] width 0 height 5
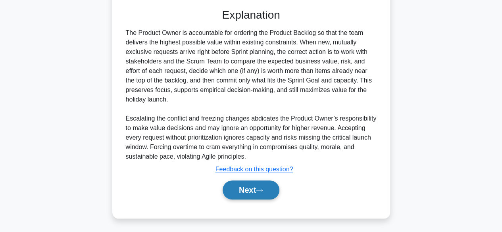
click at [263, 190] on icon at bounding box center [259, 191] width 7 height 4
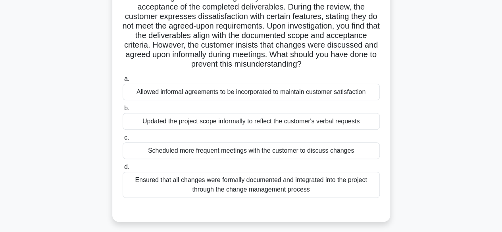
scroll to position [77, 0]
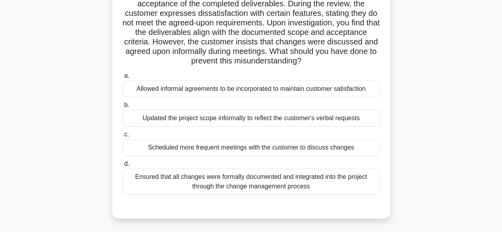
click at [247, 182] on div "Ensured that all changes were formally documented and integrated into the proje…" at bounding box center [251, 182] width 257 height 26
click at [123, 167] on input "d. Ensured that all changes were formally documented and integrated into the pr…" at bounding box center [123, 164] width 0 height 5
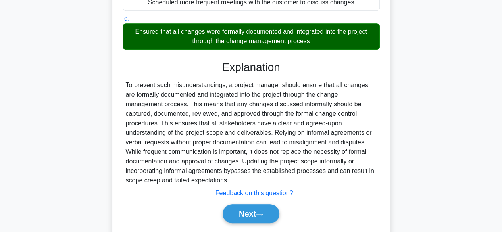
scroll to position [236, 0]
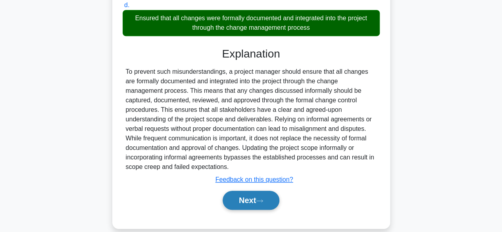
click at [237, 202] on button "Next" at bounding box center [251, 200] width 57 height 19
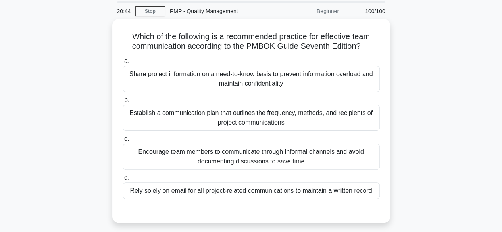
scroll to position [40, 0]
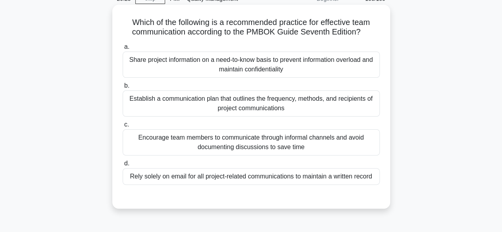
click at [359, 106] on div "Establish a communication plan that outlines the frequency, methods, and recipi…" at bounding box center [251, 104] width 257 height 26
click at [123, 89] on input "b. Establish a communication plan that outlines the frequency, methods, and rec…" at bounding box center [123, 85] width 0 height 5
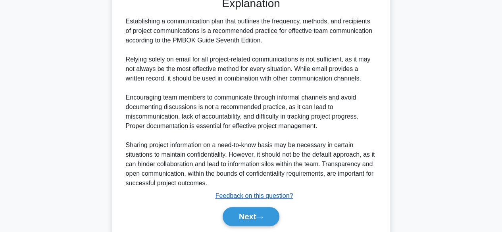
scroll to position [266, 0]
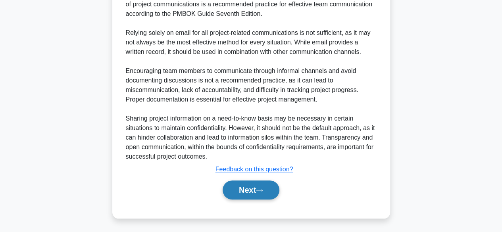
click at [255, 190] on button "Next" at bounding box center [251, 190] width 57 height 19
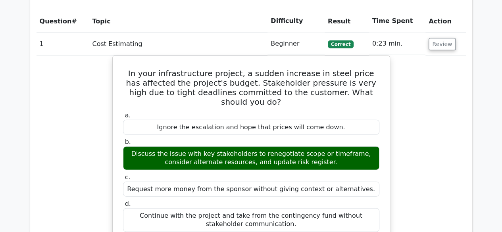
scroll to position [1033, 0]
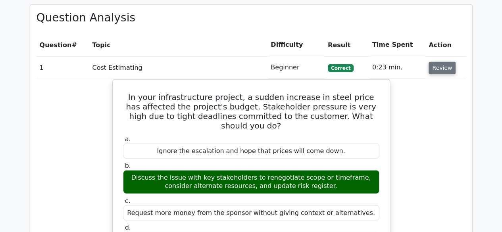
click at [437, 69] on button "Review" at bounding box center [442, 68] width 27 height 12
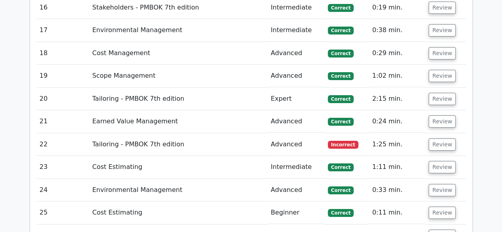
scroll to position [1509, 0]
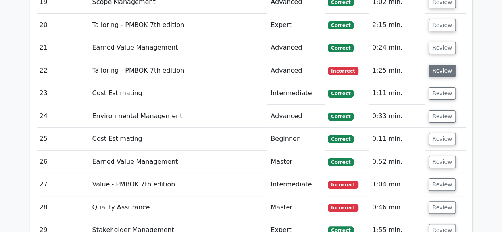
click at [438, 68] on button "Review" at bounding box center [442, 71] width 27 height 12
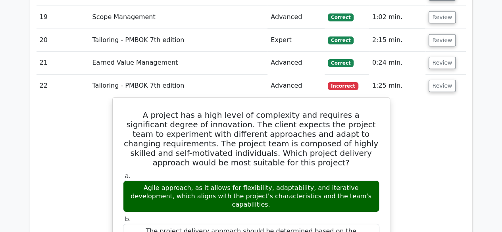
scroll to position [1470, 0]
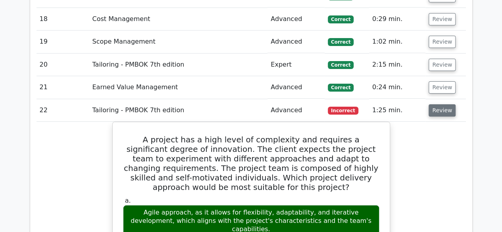
click at [435, 105] on button "Review" at bounding box center [442, 110] width 27 height 12
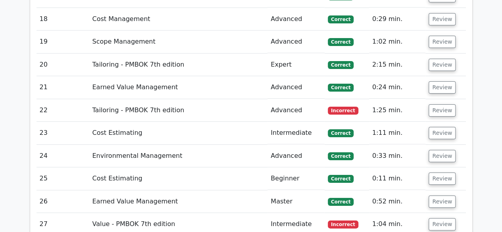
scroll to position [1549, 0]
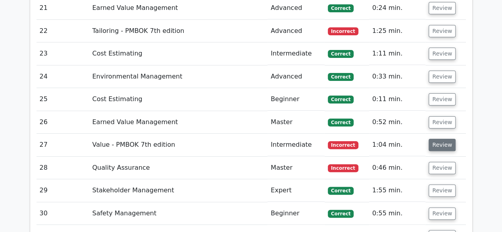
click at [443, 139] on button "Review" at bounding box center [442, 145] width 27 height 12
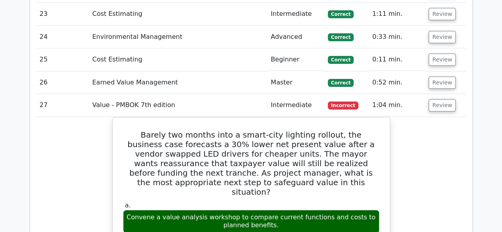
scroll to position [1629, 0]
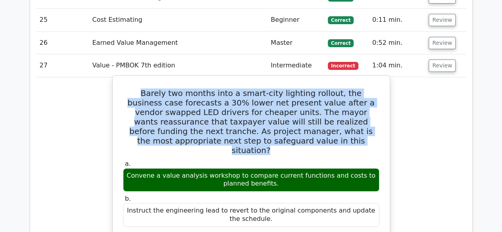
drag, startPoint x: 128, startPoint y: 83, endPoint x: 288, endPoint y: 134, distance: 168.2
click at [288, 135] on h5 "Barely two months into a smart-city lighting rollout, the business case forecas…" at bounding box center [251, 122] width 258 height 67
copy h5 "Barely two months into a smart-city lighting rollout, the business case forecas…"
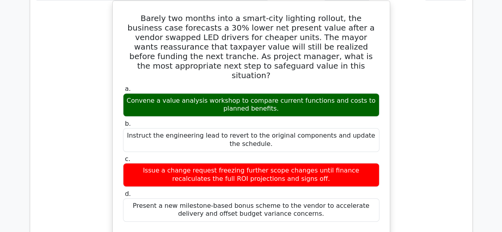
scroll to position [1668, 0]
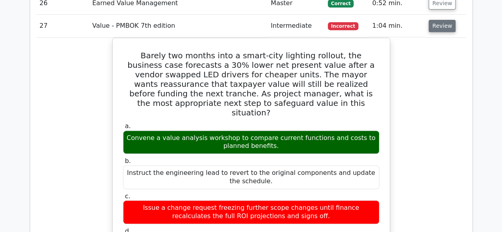
click at [441, 23] on button "Review" at bounding box center [442, 26] width 27 height 12
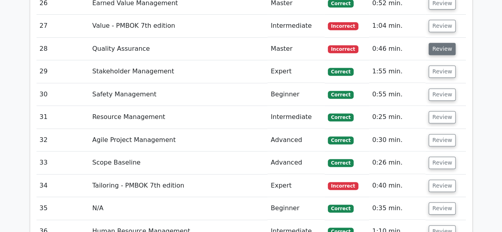
click at [435, 46] on button "Review" at bounding box center [442, 49] width 27 height 12
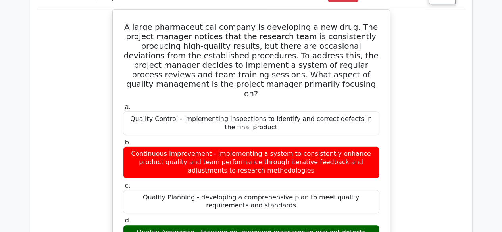
scroll to position [1708, 0]
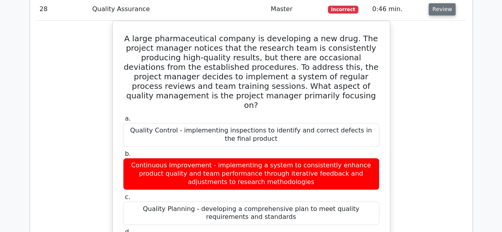
click at [436, 3] on button "Review" at bounding box center [442, 9] width 27 height 12
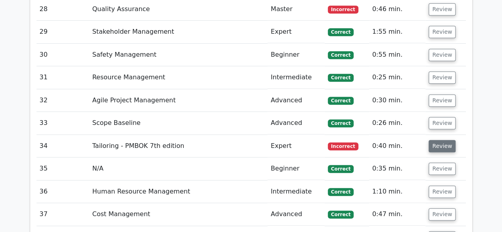
click at [446, 142] on button "Review" at bounding box center [442, 146] width 27 height 12
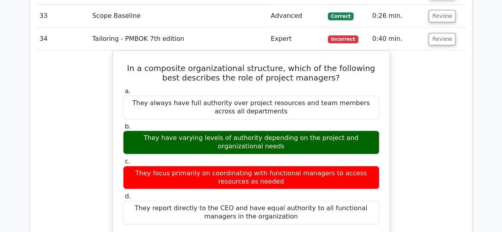
scroll to position [1827, 0]
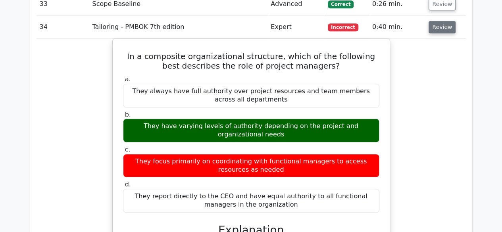
click at [445, 21] on button "Review" at bounding box center [442, 27] width 27 height 12
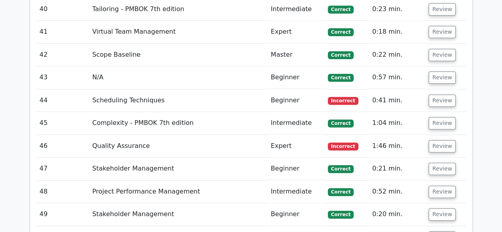
scroll to position [1986, 0]
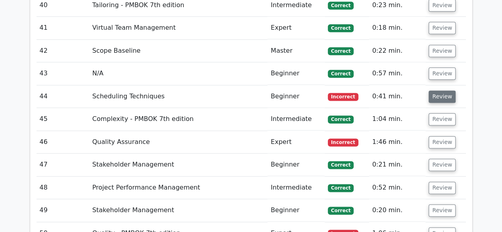
click at [445, 91] on button "Review" at bounding box center [442, 97] width 27 height 12
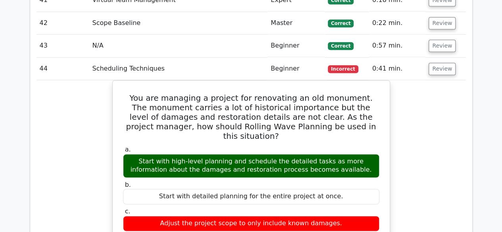
scroll to position [2026, 0]
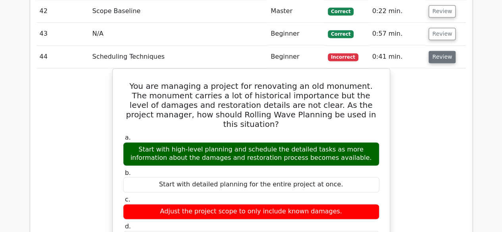
click at [440, 52] on button "Review" at bounding box center [442, 57] width 27 height 12
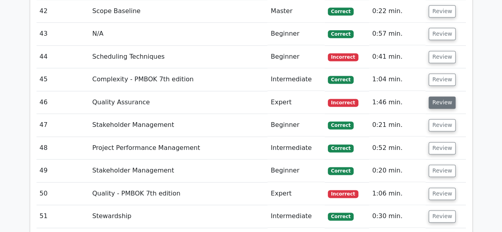
click at [442, 97] on button "Review" at bounding box center [442, 103] width 27 height 12
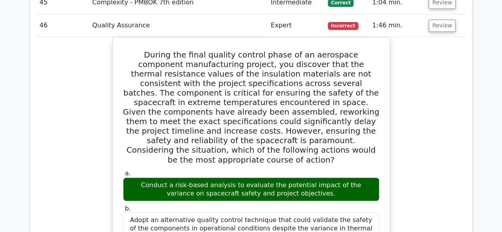
scroll to position [2105, 0]
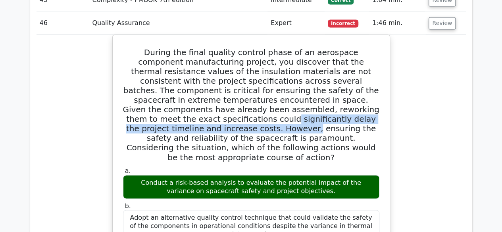
drag, startPoint x: 410, startPoint y: 99, endPoint x: 420, endPoint y: 114, distance: 18.0
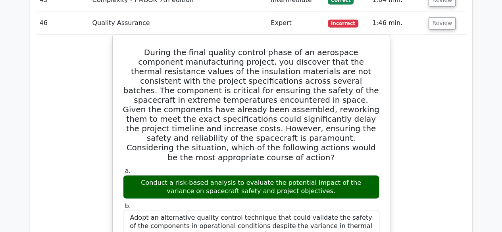
click at [446, 17] on button "Review" at bounding box center [442, 23] width 27 height 12
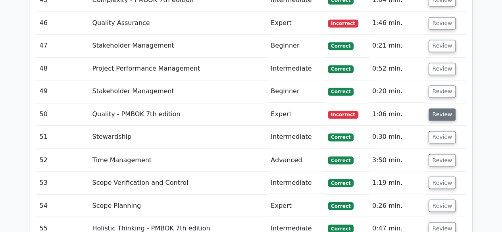
click at [434, 108] on button "Review" at bounding box center [442, 114] width 27 height 12
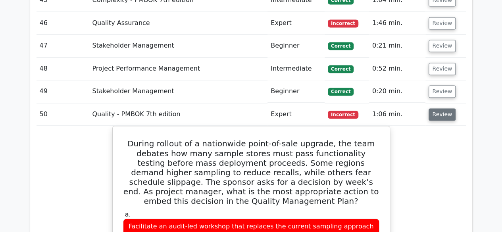
click at [438, 108] on button "Review" at bounding box center [442, 114] width 27 height 12
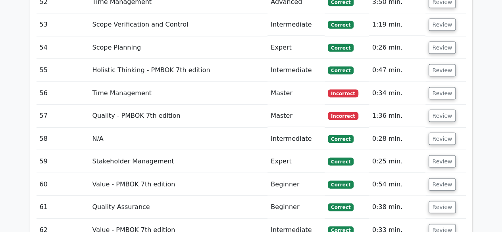
scroll to position [2264, 0]
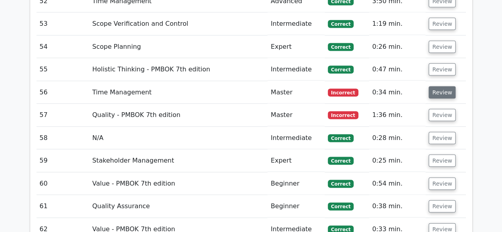
click at [440, 87] on button "Review" at bounding box center [442, 93] width 27 height 12
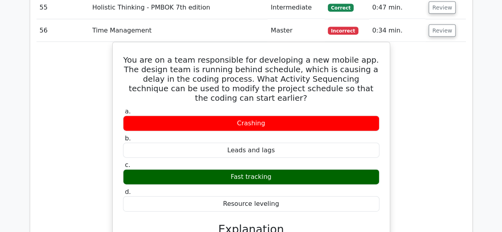
scroll to position [2304, 0]
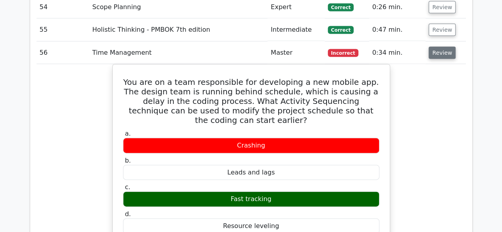
click at [430, 47] on button "Review" at bounding box center [442, 53] width 27 height 12
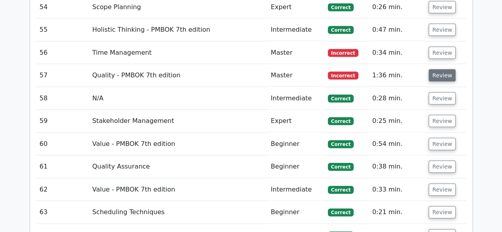
click at [432, 70] on button "Review" at bounding box center [442, 76] width 27 height 12
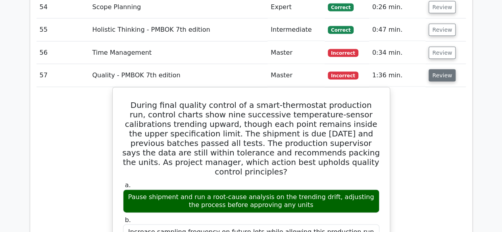
click at [440, 70] on button "Review" at bounding box center [442, 76] width 27 height 12
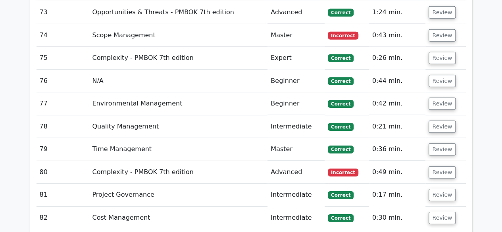
scroll to position [2741, 0]
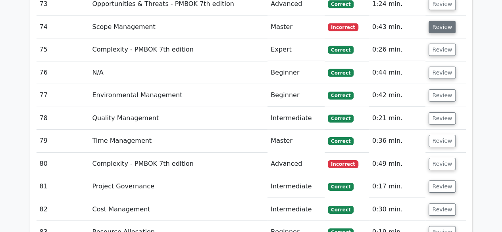
click at [441, 21] on button "Review" at bounding box center [442, 27] width 27 height 12
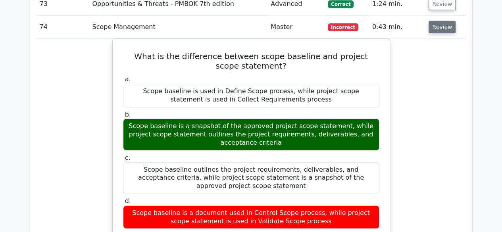
click at [446, 21] on button "Review" at bounding box center [442, 27] width 27 height 12
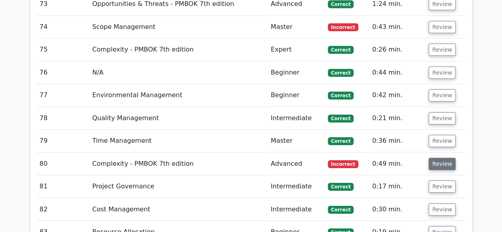
click at [438, 158] on button "Review" at bounding box center [442, 164] width 27 height 12
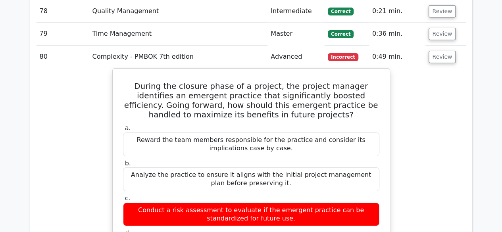
scroll to position [2860, 0]
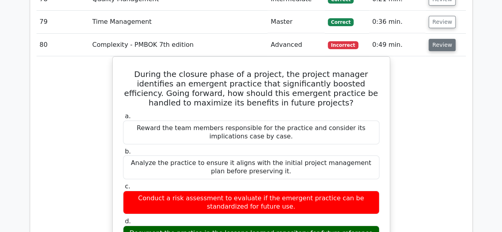
click at [438, 39] on button "Review" at bounding box center [442, 45] width 27 height 12
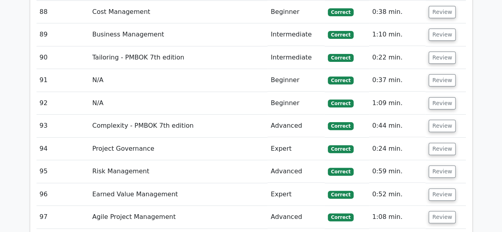
scroll to position [3178, 0]
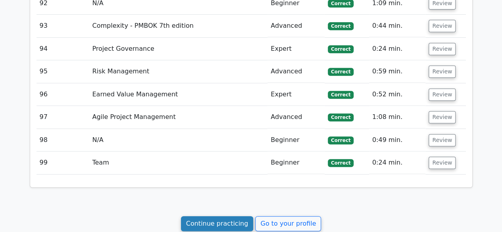
click at [235, 216] on link "Continue practicing" at bounding box center [217, 223] width 73 height 15
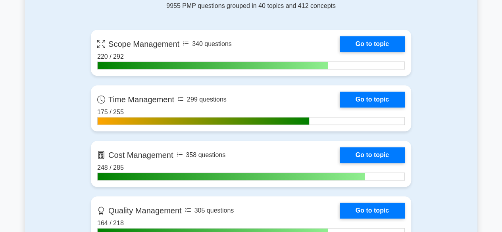
scroll to position [397, 0]
